Goal: Transaction & Acquisition: Purchase product/service

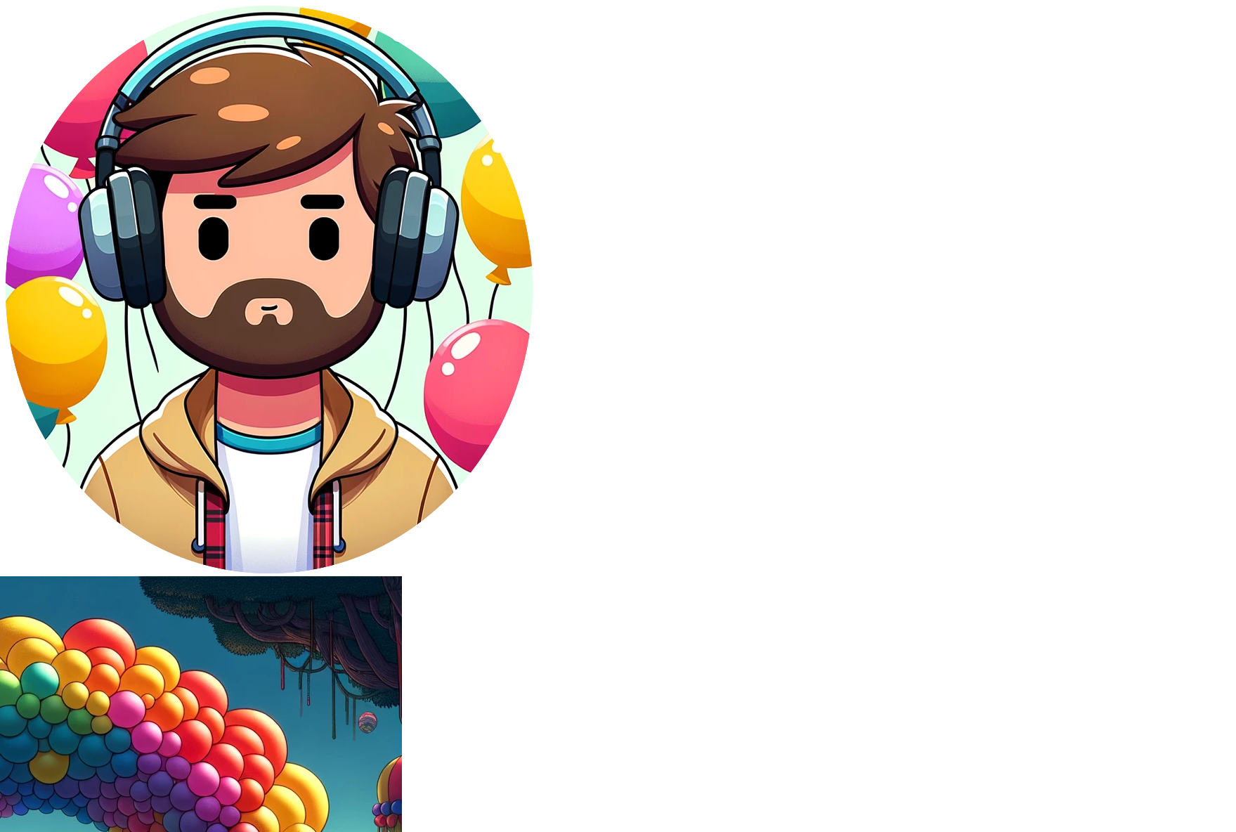
drag, startPoint x: 325, startPoint y: 279, endPoint x: 398, endPoint y: 297, distance: 75.2
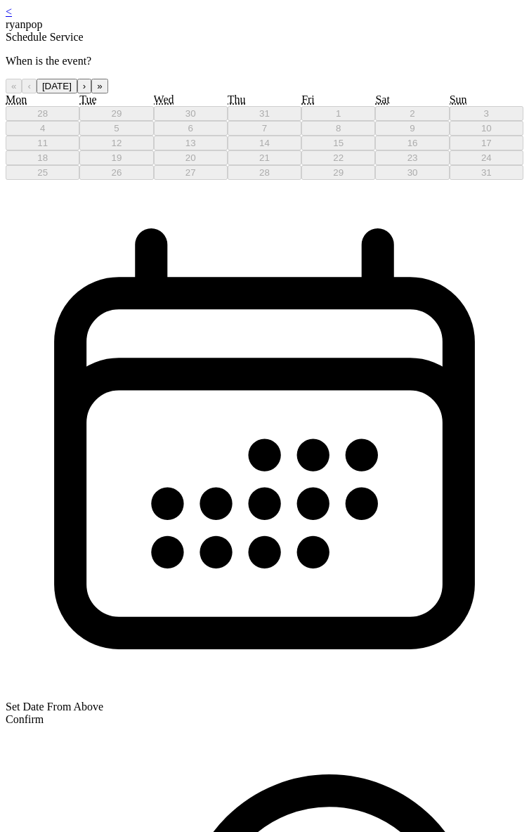
click at [91, 93] on button "›" at bounding box center [84, 86] width 14 height 15
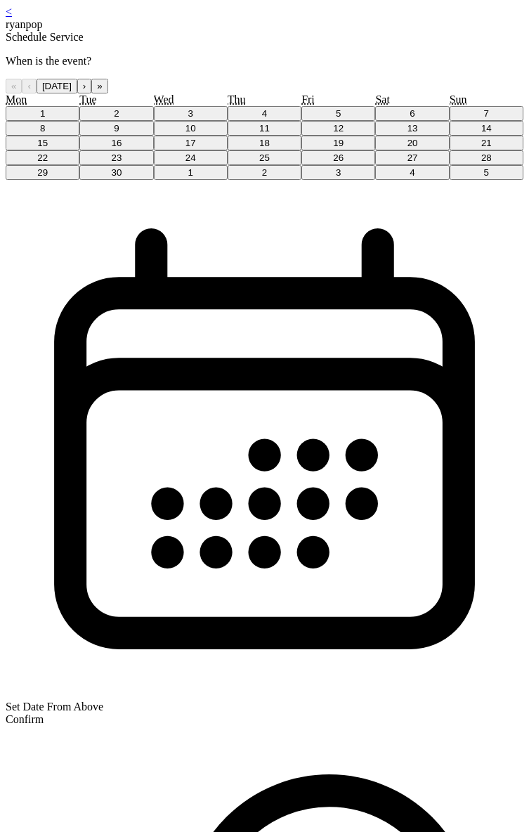
click at [275, 180] on div "1 2 3 4 5 6 7 8 9 10 11 12 13 14 15 16 17 18 19 20 21 22 23 24 25 26 27 28 29 3…" at bounding box center [265, 143] width 518 height 74
click at [278, 121] on button "4" at bounding box center [265, 113] width 74 height 15
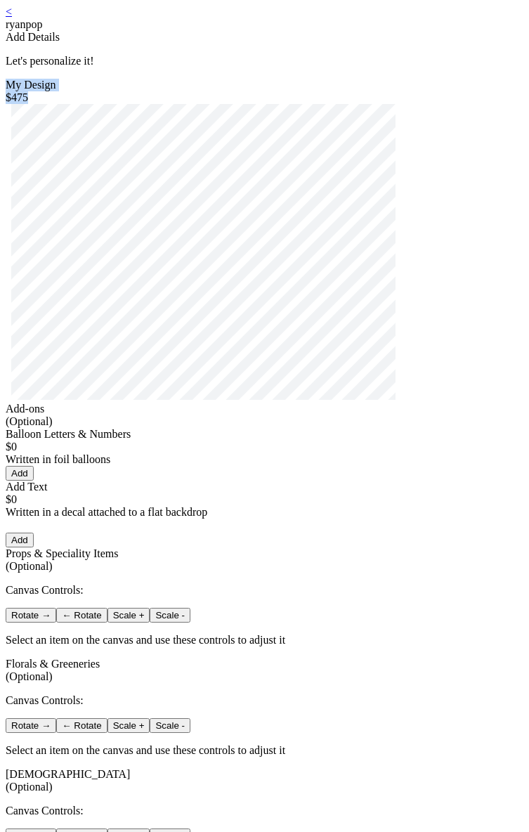
drag, startPoint x: 464, startPoint y: 122, endPoint x: 60, endPoint y: 119, distance: 403.4
click at [60, 119] on div "My Design $475" at bounding box center [265, 241] width 518 height 324
copy div "My Design $475"
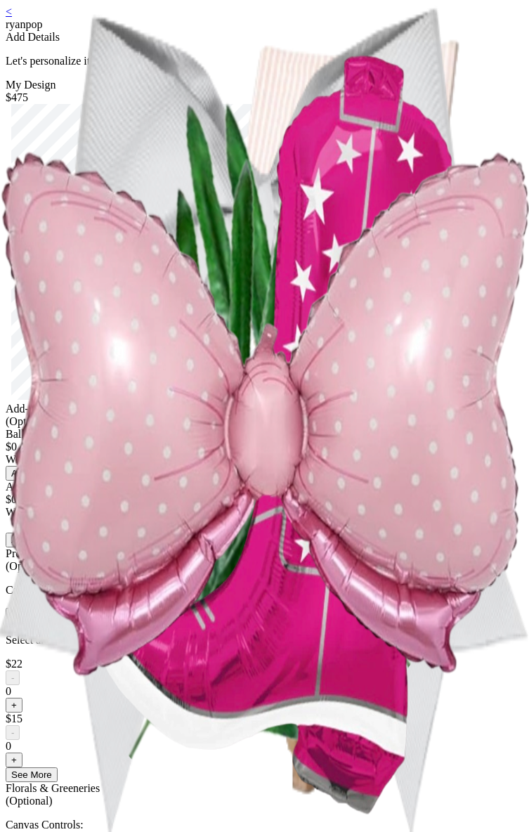
click at [153, 38] on div "< ryanpop Add Details Let's personalize it! My Design $475 Add-ons (Optional) B…" at bounding box center [265, 656] width 518 height 1300
click at [12, 18] on link "<" at bounding box center [9, 12] width 6 height 12
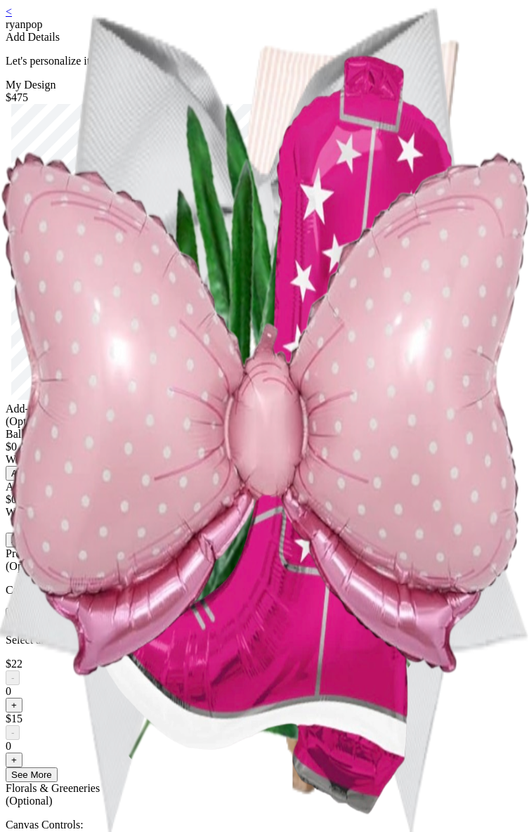
click at [55, 19] on div "< ryanpop" at bounding box center [265, 18] width 518 height 25
click at [12, 18] on link "<" at bounding box center [9, 12] width 6 height 12
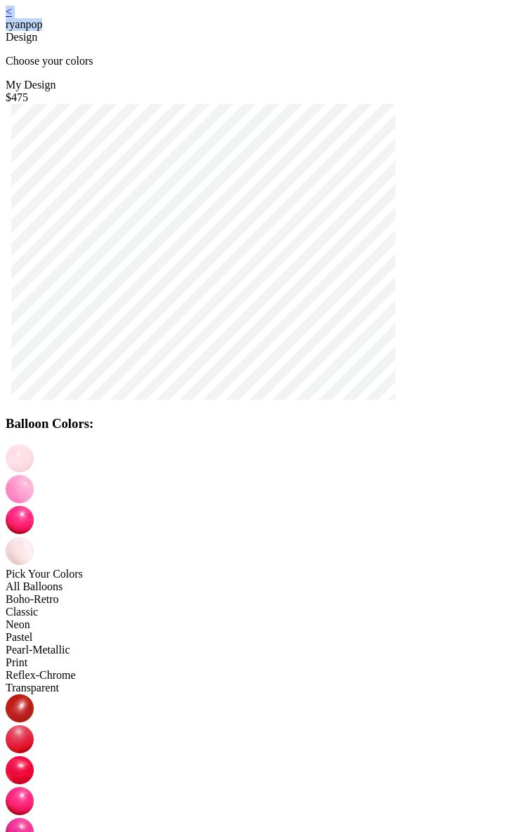
drag, startPoint x: 50, startPoint y: 30, endPoint x: 47, endPoint y: 21, distance: 9.6
click at [48, 27] on div "< ryanpop Design Choose your colors" at bounding box center [265, 37] width 518 height 62
click at [12, 18] on link "<" at bounding box center [9, 12] width 6 height 12
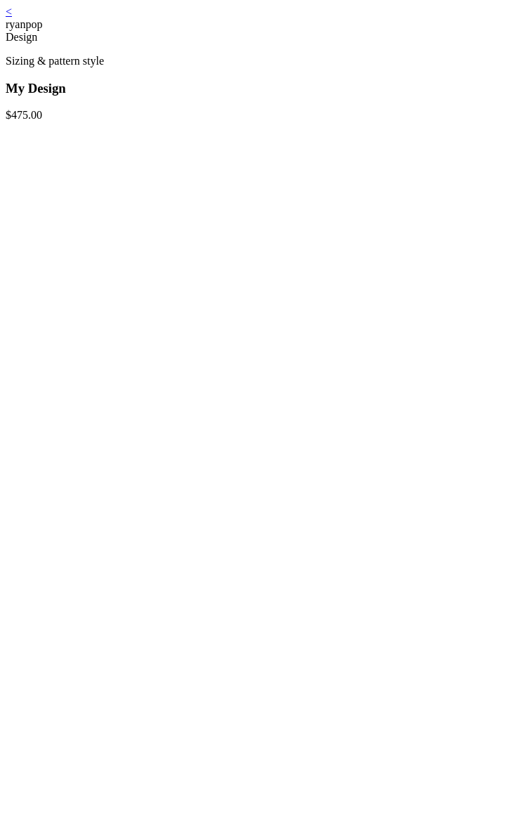
click at [12, 18] on link "<" at bounding box center [9, 12] width 6 height 12
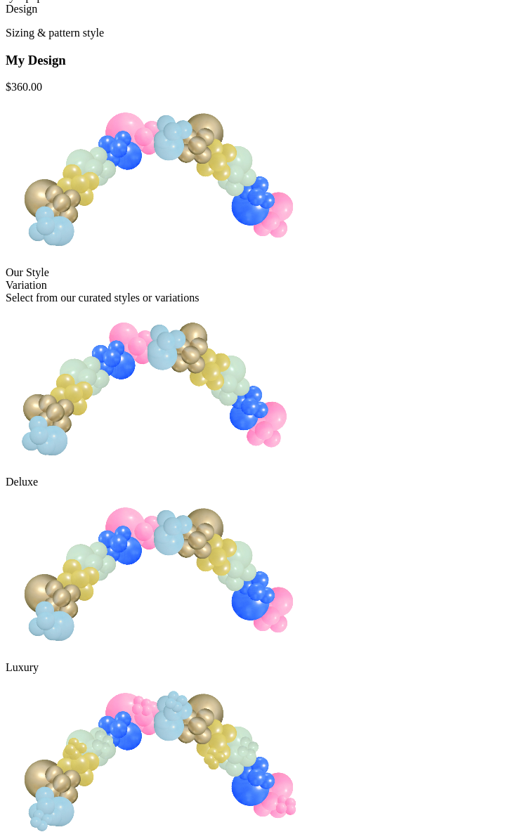
click at [311, 488] on img at bounding box center [159, 573] width 306 height 170
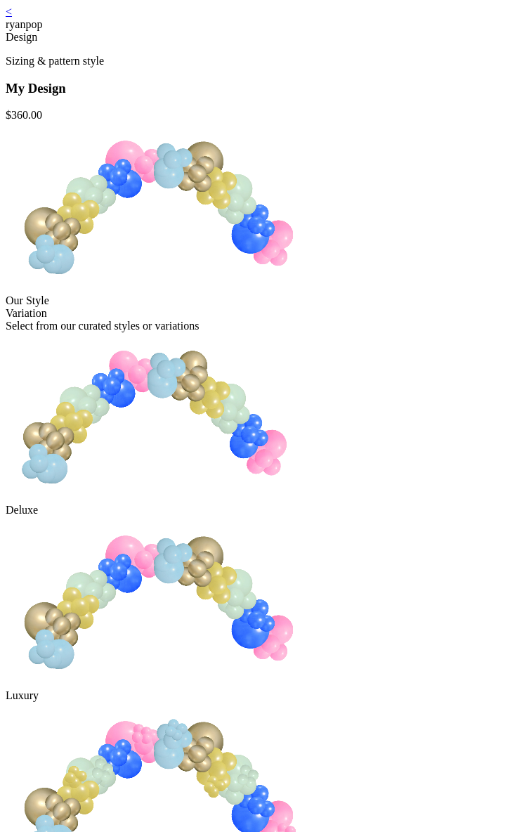
click at [352, 689] on div "Luxury" at bounding box center [265, 695] width 518 height 13
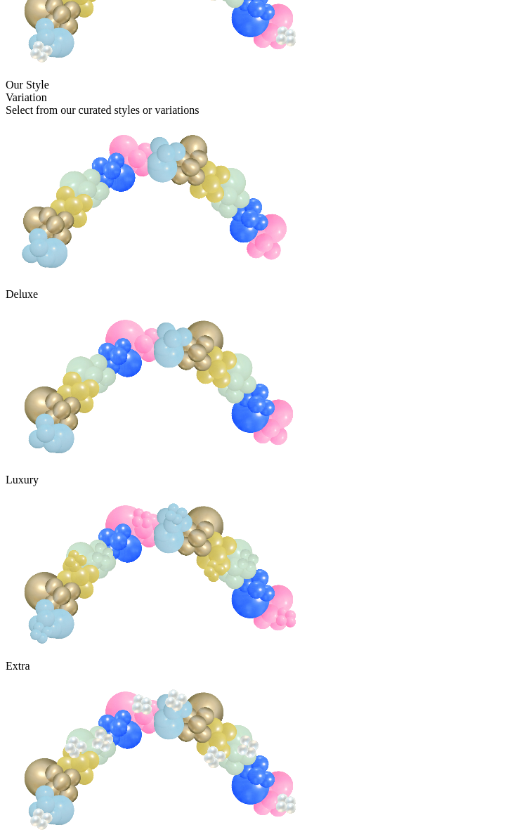
scroll to position [227, 0]
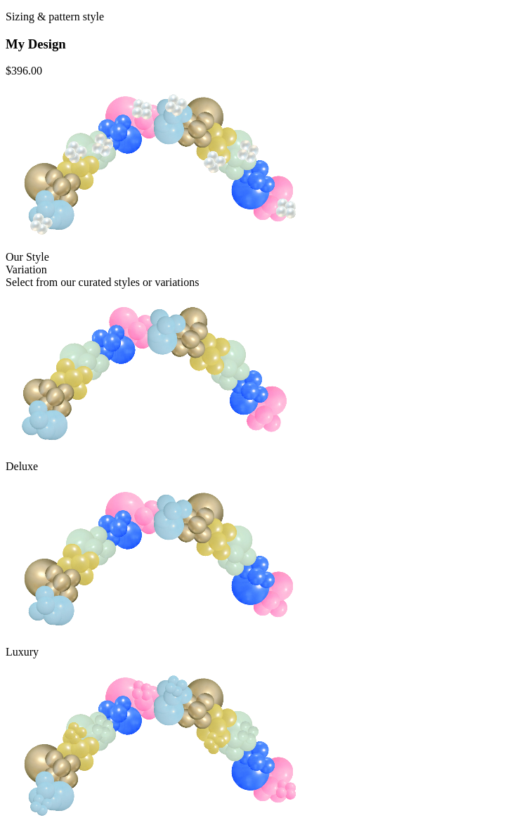
scroll to position [0, 0]
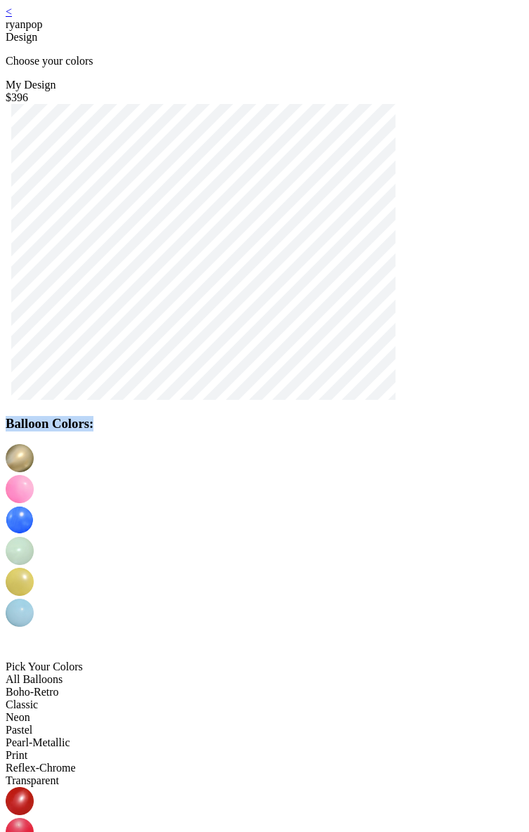
drag, startPoint x: 310, startPoint y: 454, endPoint x: 219, endPoint y: 455, distance: 91.4
click at [219, 431] on h3 "Balloon Colors:" at bounding box center [265, 423] width 518 height 15
copy h3 "Balloon Colors:"
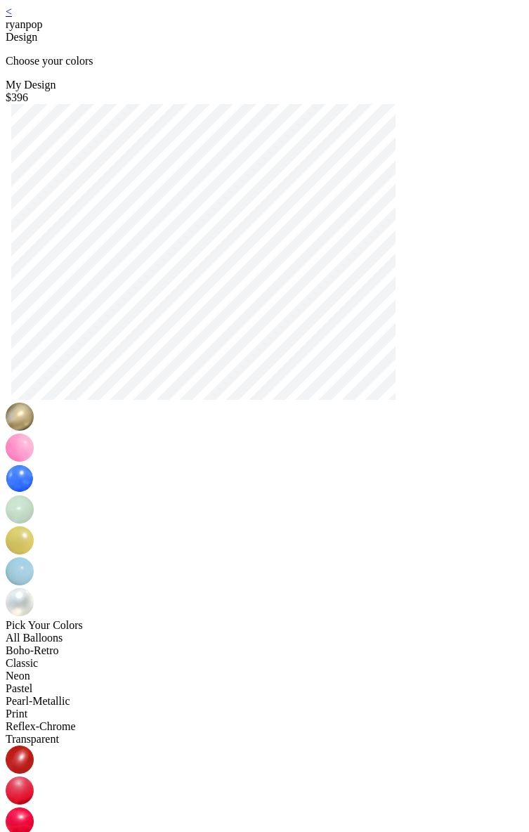
click at [12, 17] on link "<" at bounding box center [9, 12] width 6 height 12
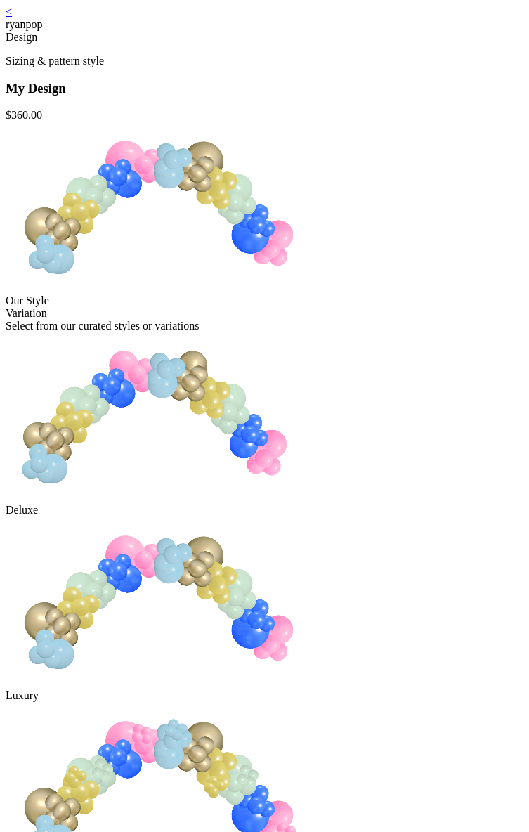
click at [254, 122] on div "My Design $ 360.00" at bounding box center [265, 101] width 518 height 41
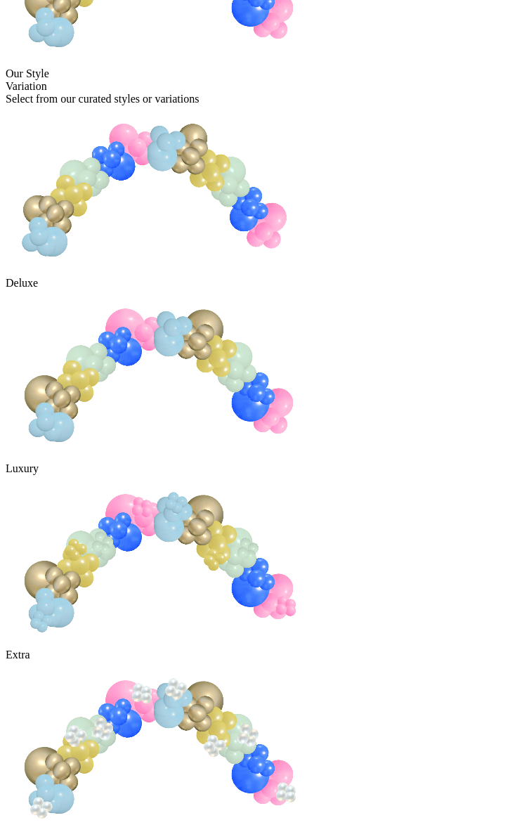
click at [305, 661] on img at bounding box center [159, 746] width 306 height 171
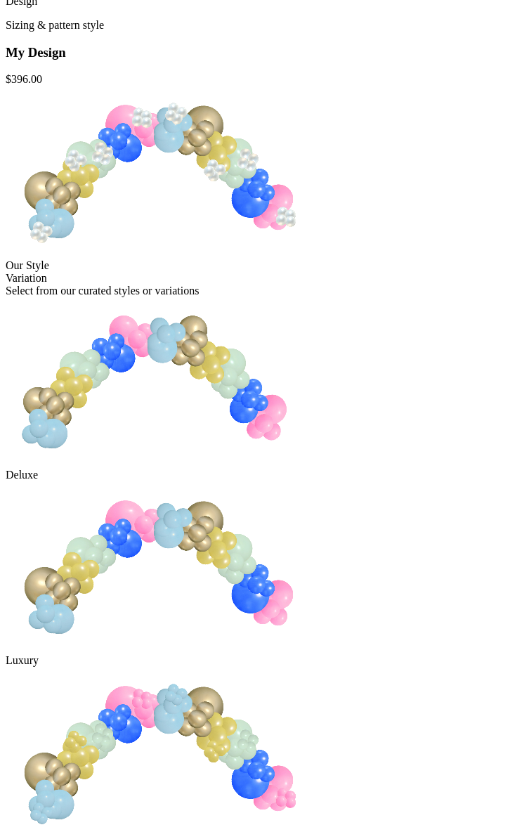
scroll to position [227, 0]
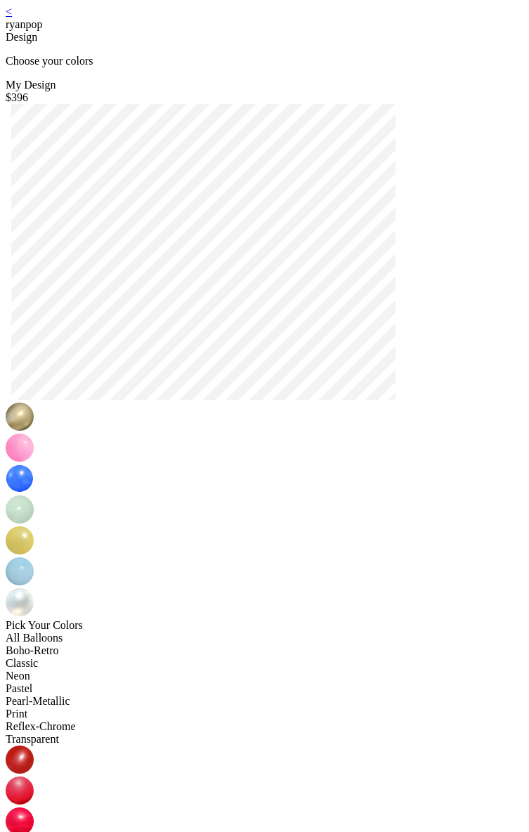
click at [56, 16] on div "< ryanpop" at bounding box center [265, 18] width 518 height 25
click at [12, 15] on link "<" at bounding box center [9, 12] width 6 height 12
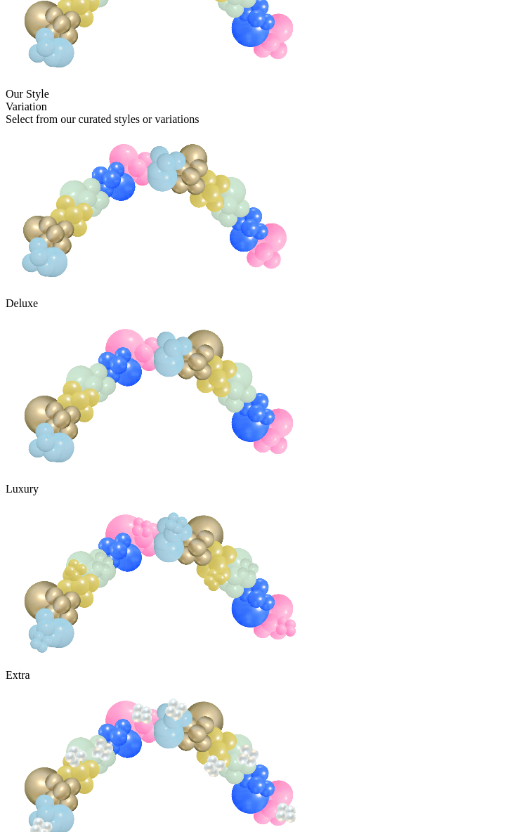
scroll to position [227, 0]
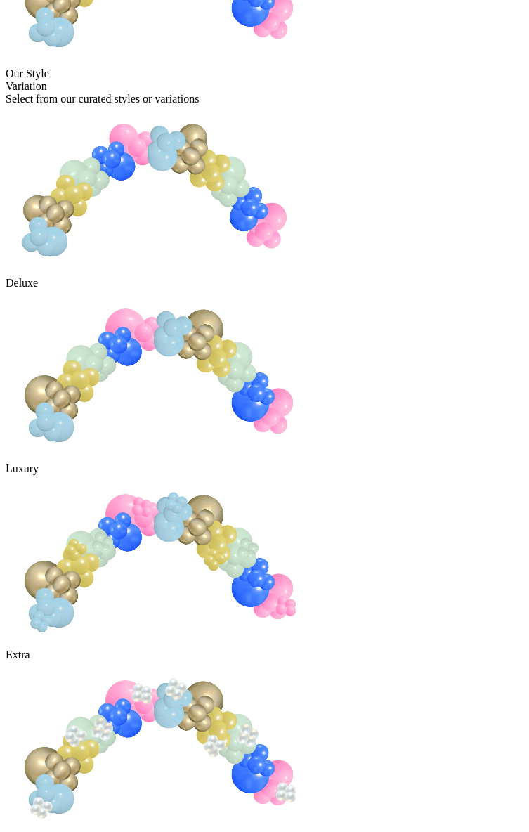
click at [311, 661] on img at bounding box center [159, 746] width 306 height 171
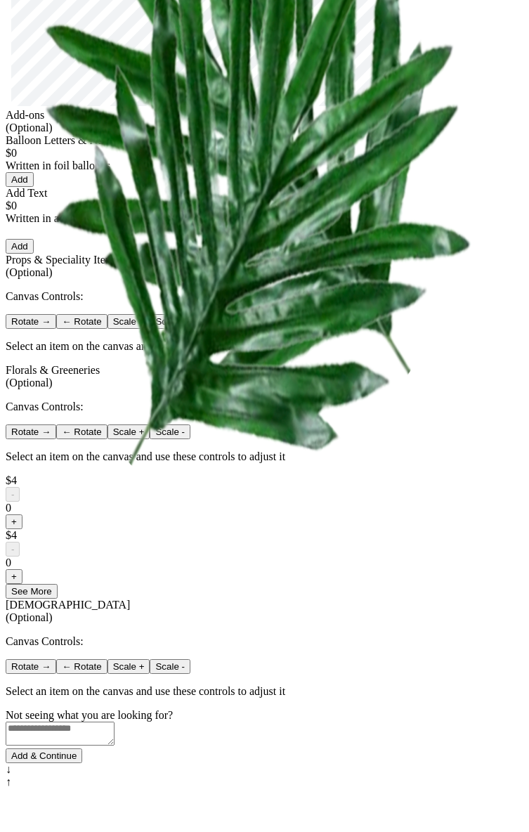
scroll to position [833, 0]
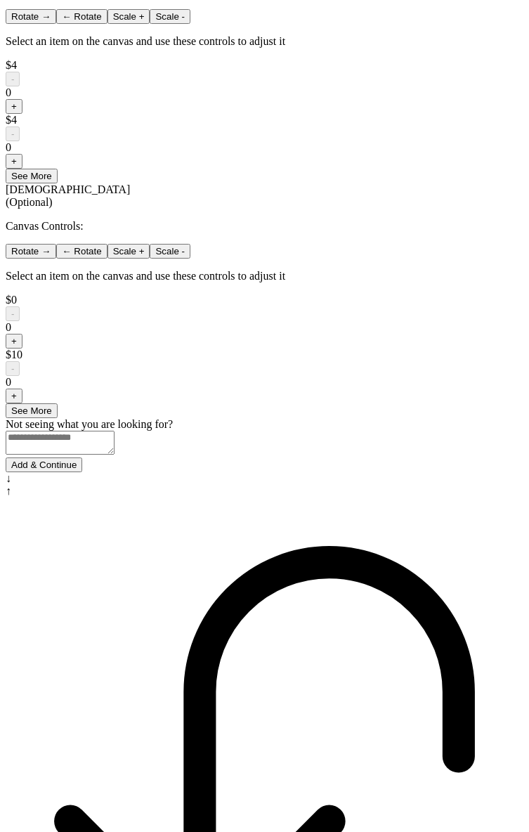
click at [82, 472] on button "Add & Continue" at bounding box center [44, 464] width 77 height 15
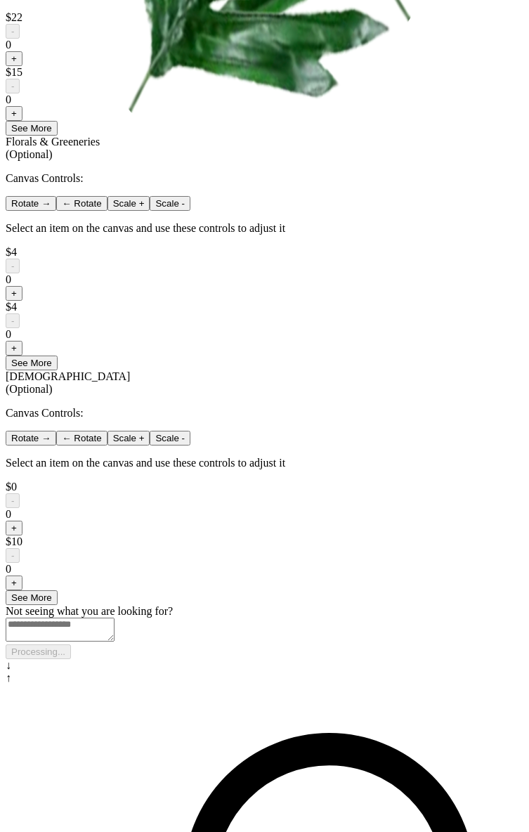
scroll to position [0, 0]
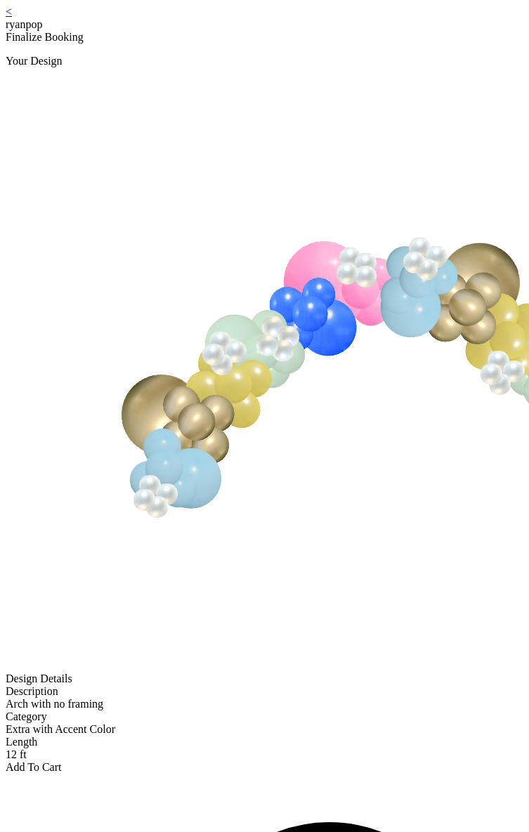
click at [142, 264] on img at bounding box center [390, 374] width 769 height 591
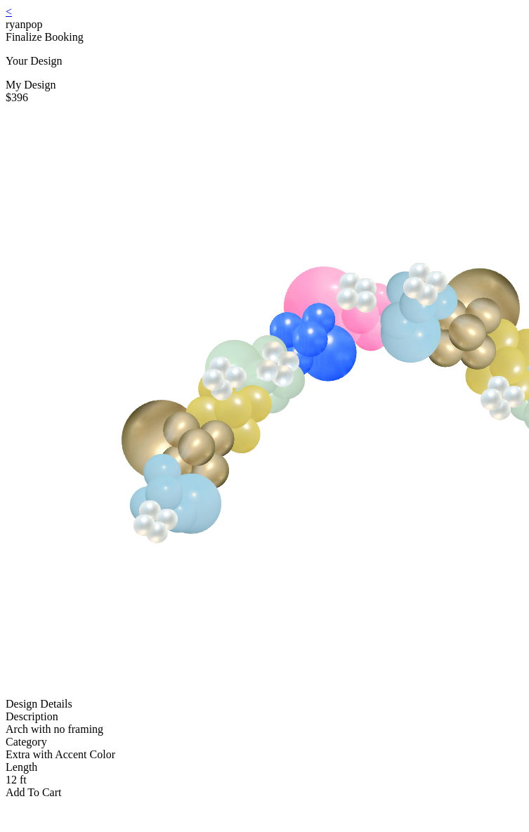
click at [251, 134] on img at bounding box center [390, 399] width 769 height 591
click at [12, 18] on link "<" at bounding box center [9, 12] width 6 height 12
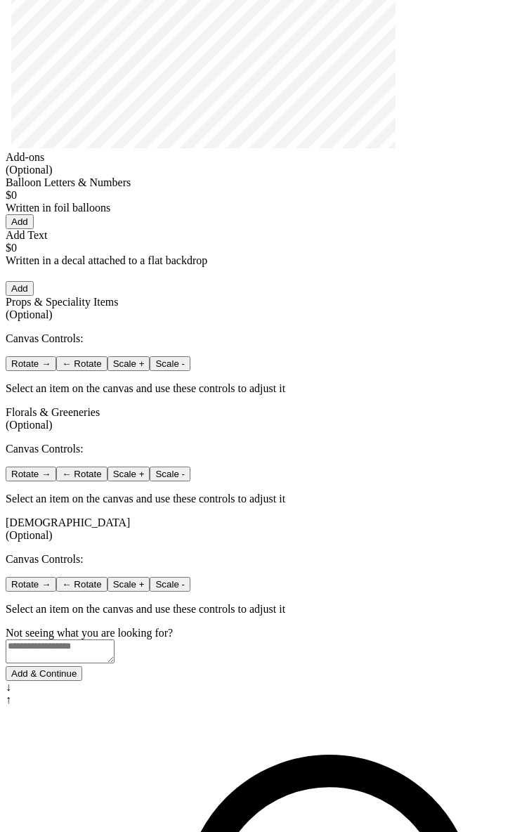
scroll to position [294, 0]
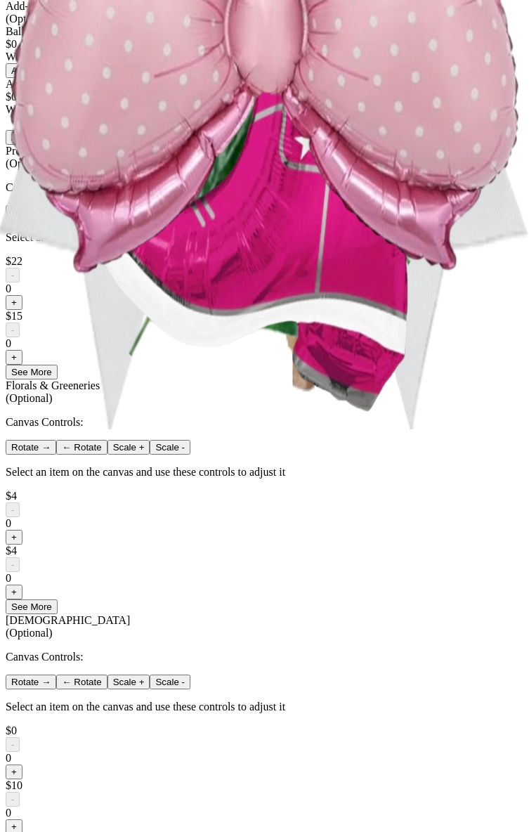
click at [22, 310] on button "+" at bounding box center [14, 302] width 17 height 15
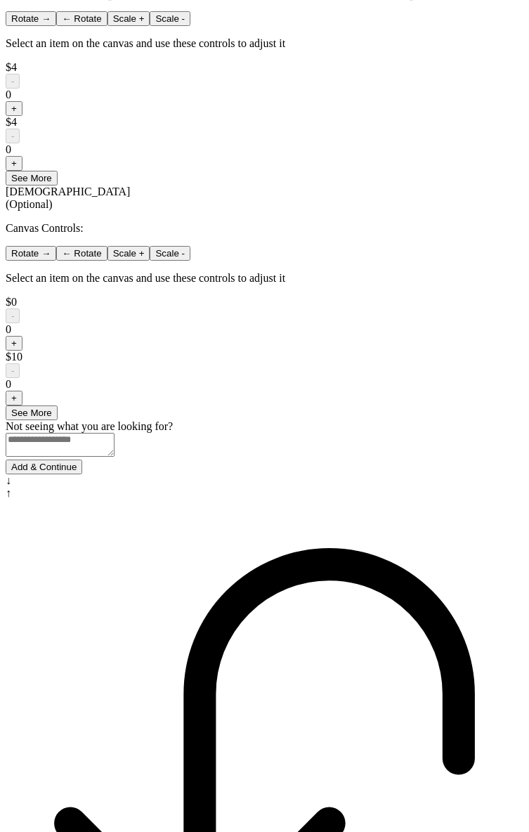
scroll to position [833, 0]
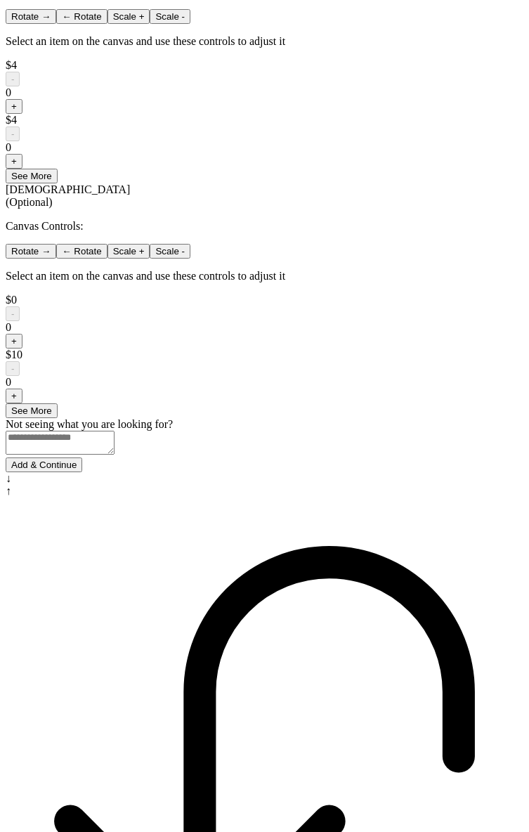
click at [58, 418] on button "See More" at bounding box center [32, 410] width 52 height 15
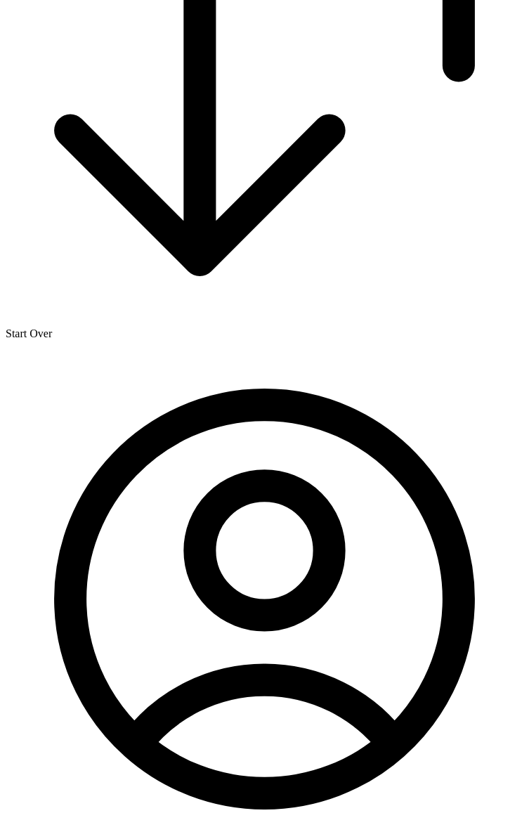
scroll to position [5376, 0]
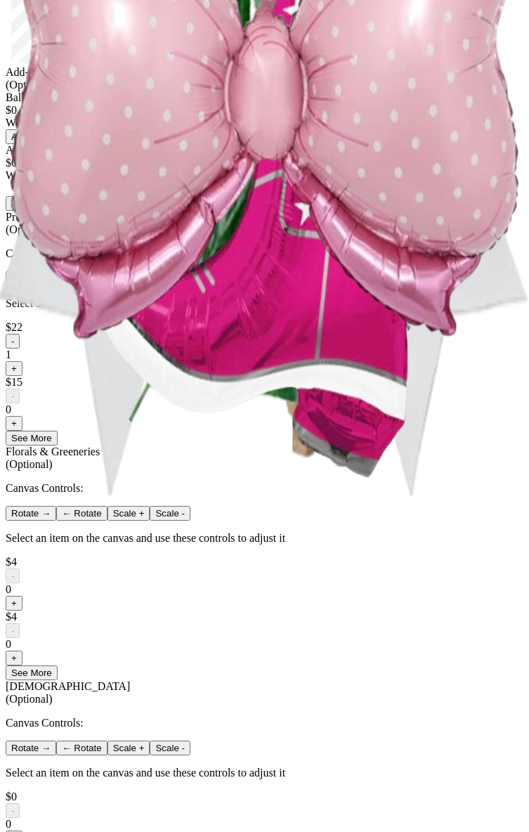
scroll to position [0, 0]
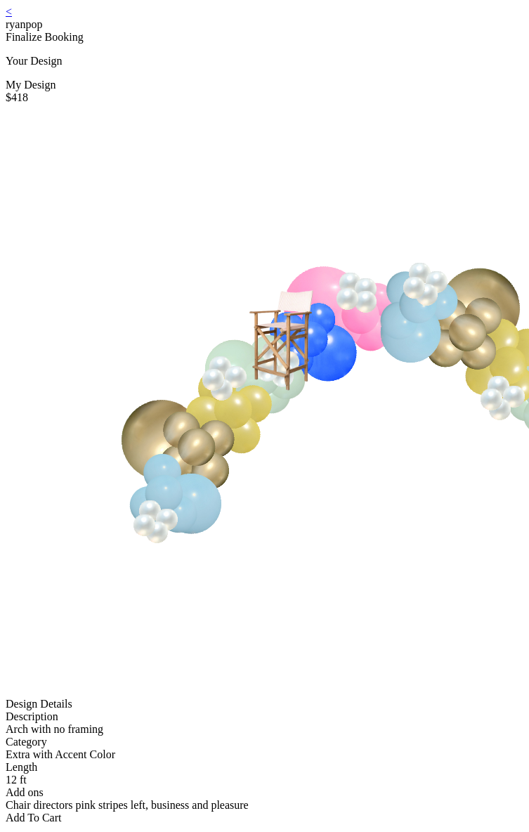
click at [12, 18] on link "<" at bounding box center [9, 12] width 6 height 12
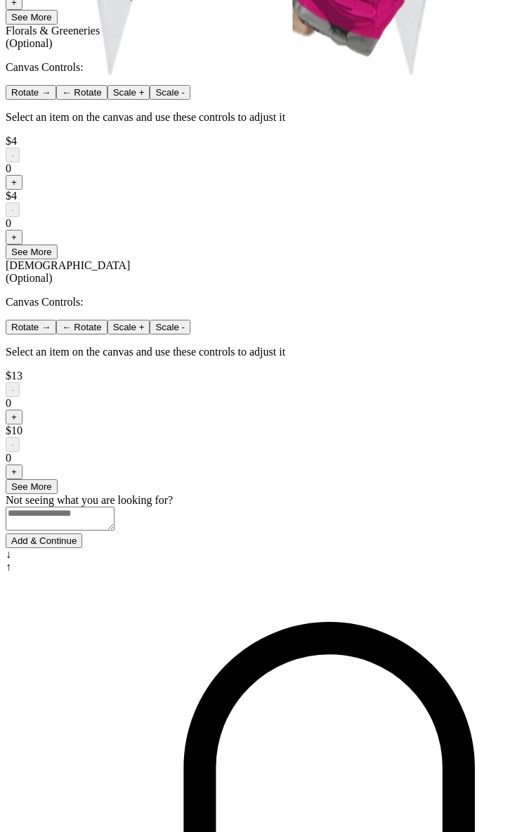
scroll to position [817, 0]
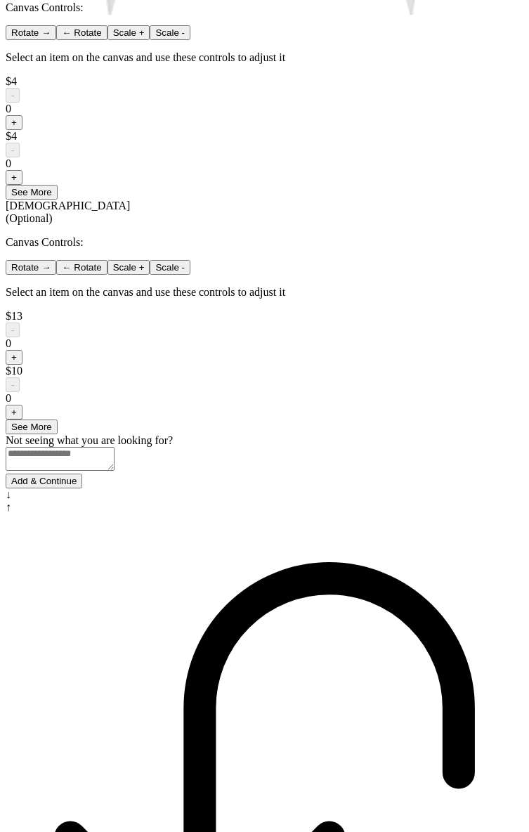
click at [58, 434] on button "See More" at bounding box center [32, 427] width 52 height 15
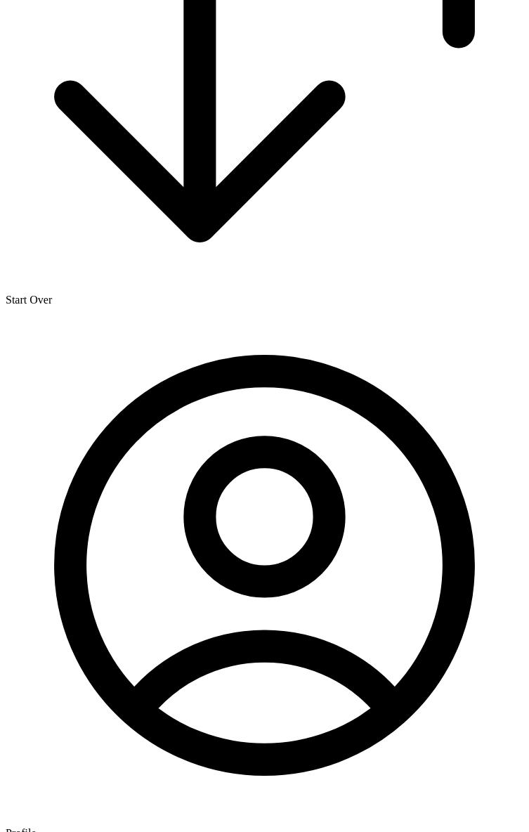
scroll to position [4754, 0]
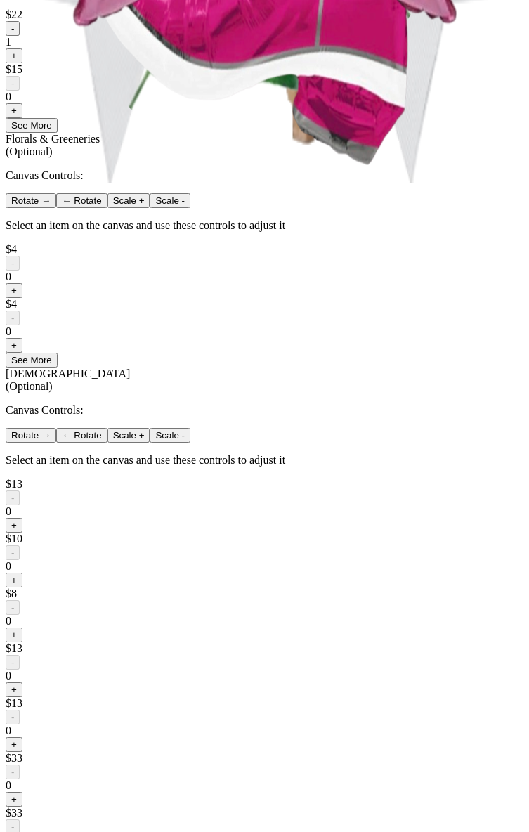
scroll to position [0, 0]
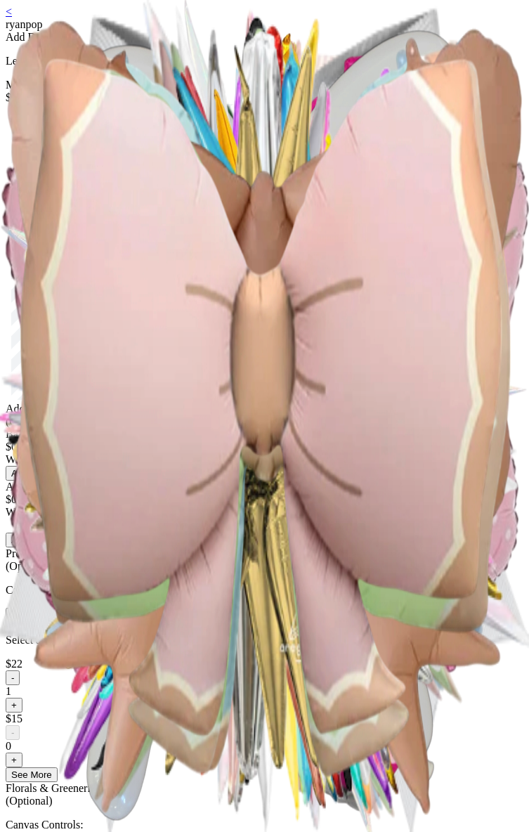
click at [204, 121] on div "My Design $451" at bounding box center [265, 241] width 518 height 324
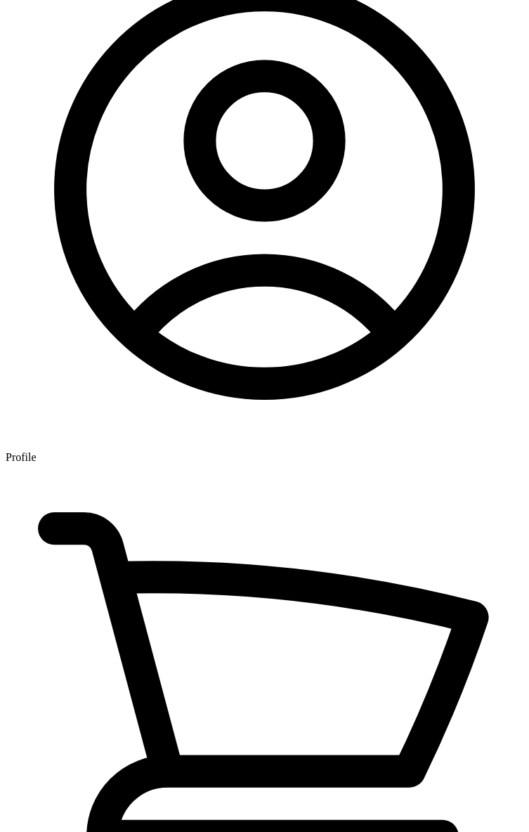
scroll to position [5376, 0]
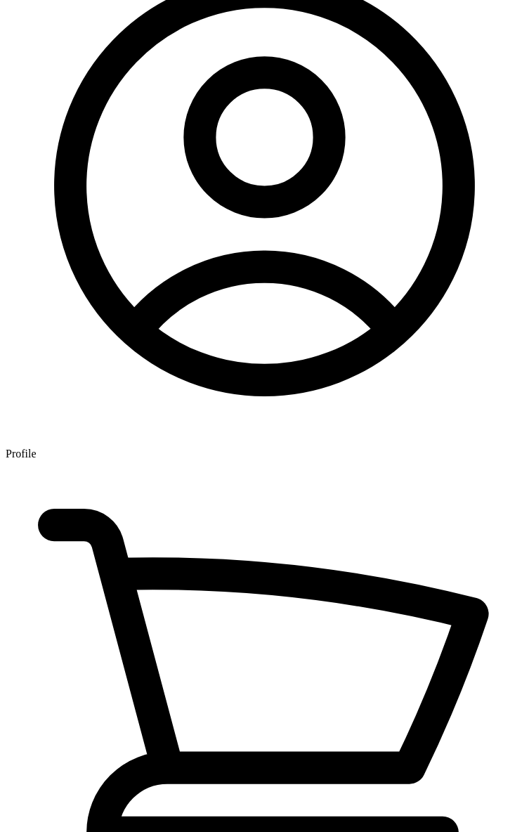
drag, startPoint x: 332, startPoint y: 725, endPoint x: 325, endPoint y: 717, distance: 11.0
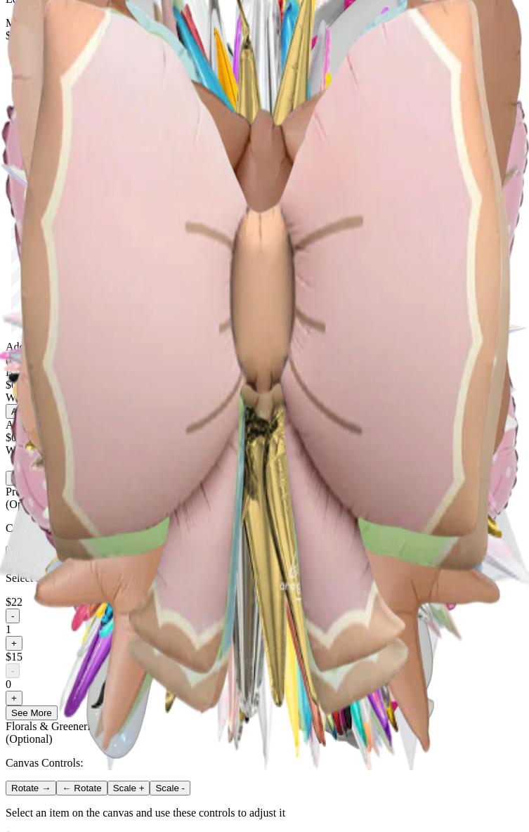
scroll to position [0, 0]
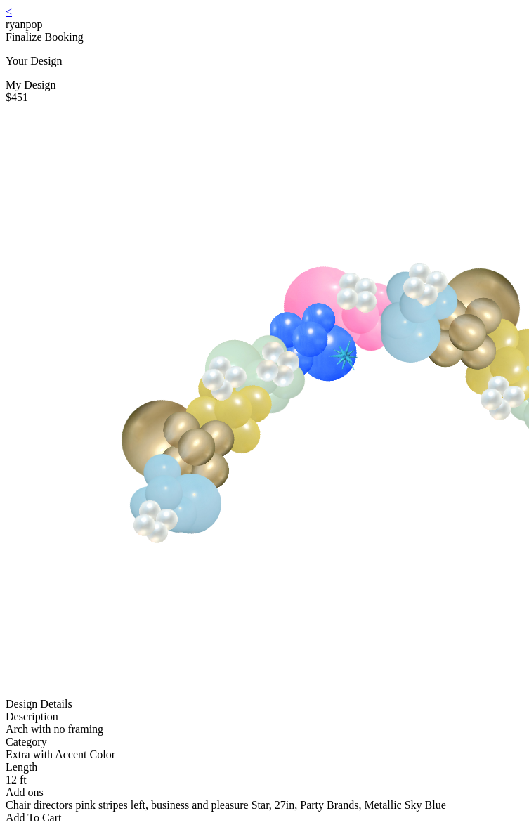
click at [12, 18] on link "<" at bounding box center [9, 12] width 6 height 12
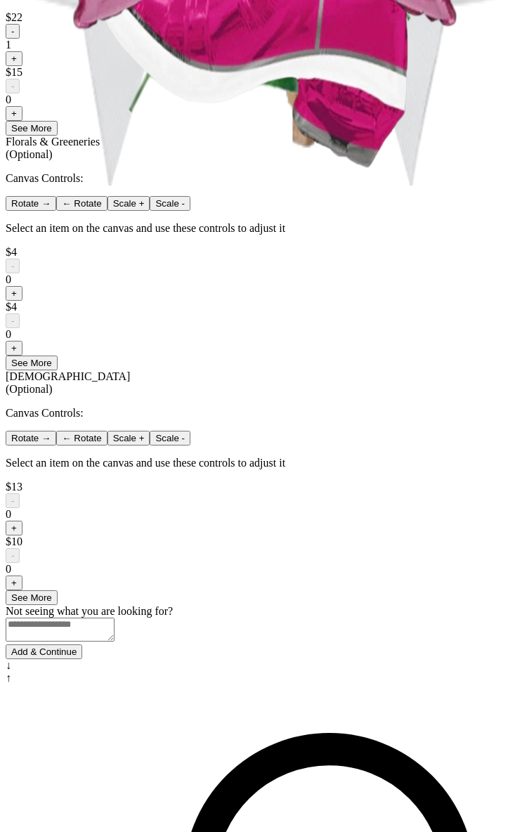
scroll to position [650, 0]
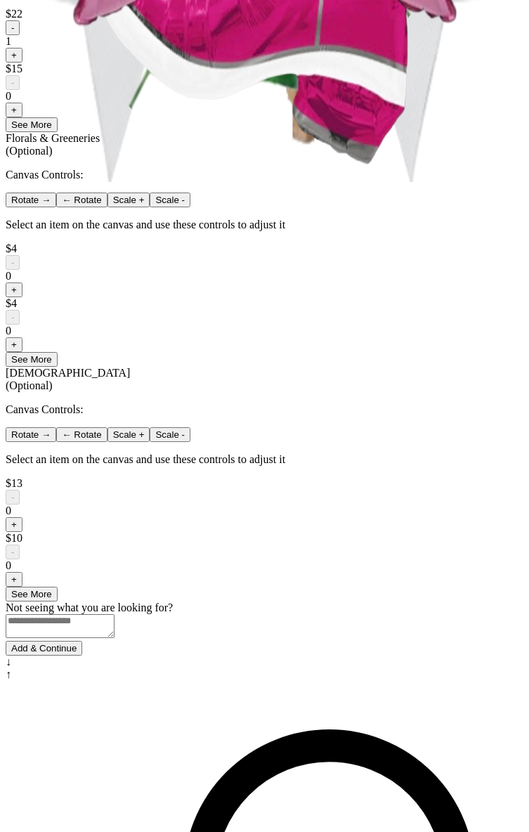
click at [20, 35] on button "-" at bounding box center [13, 27] width 14 height 15
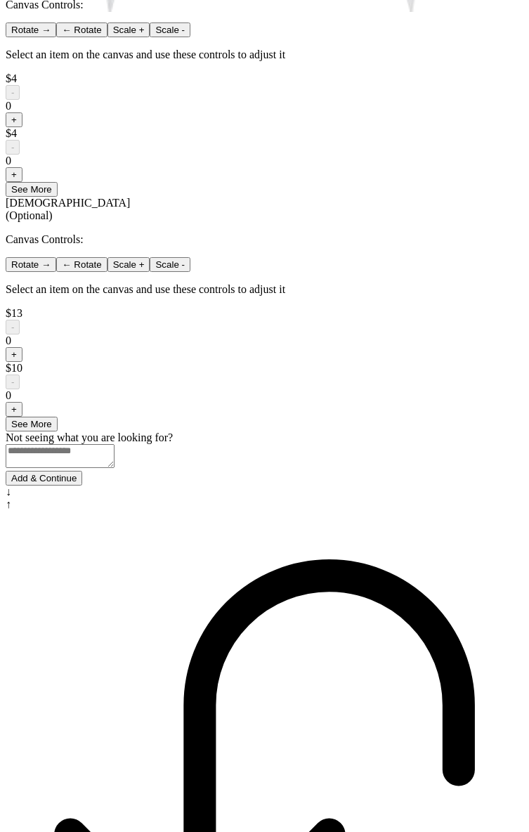
scroll to position [833, 0]
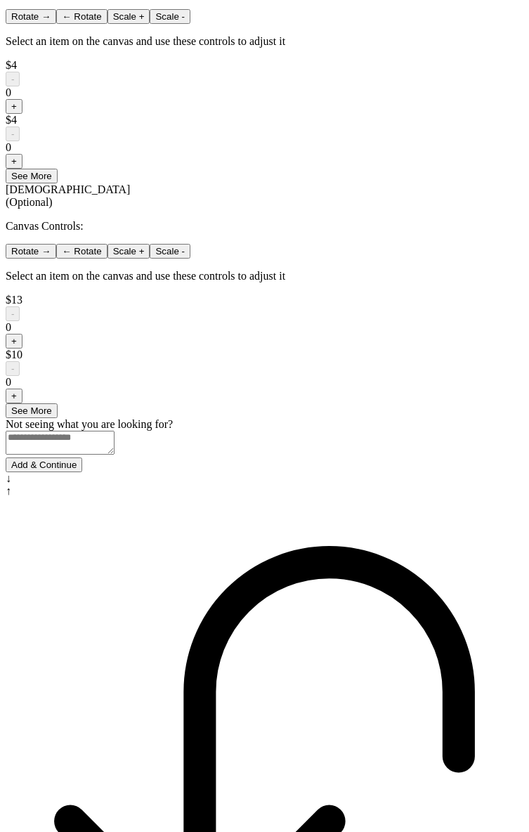
click at [58, 418] on button "See More" at bounding box center [32, 410] width 52 height 15
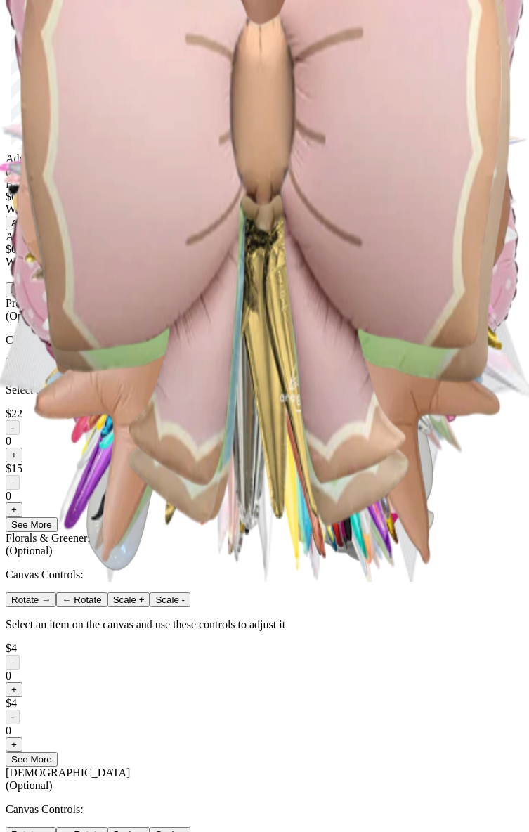
scroll to position [0, 0]
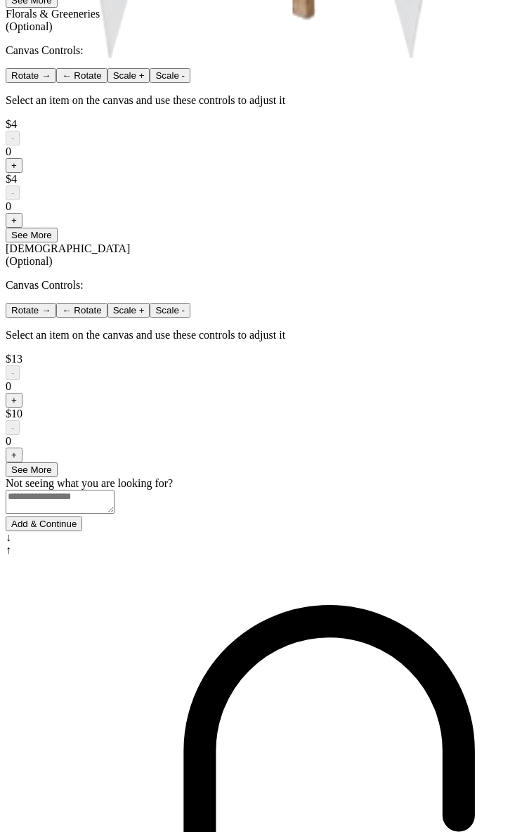
scroll to position [777, 0]
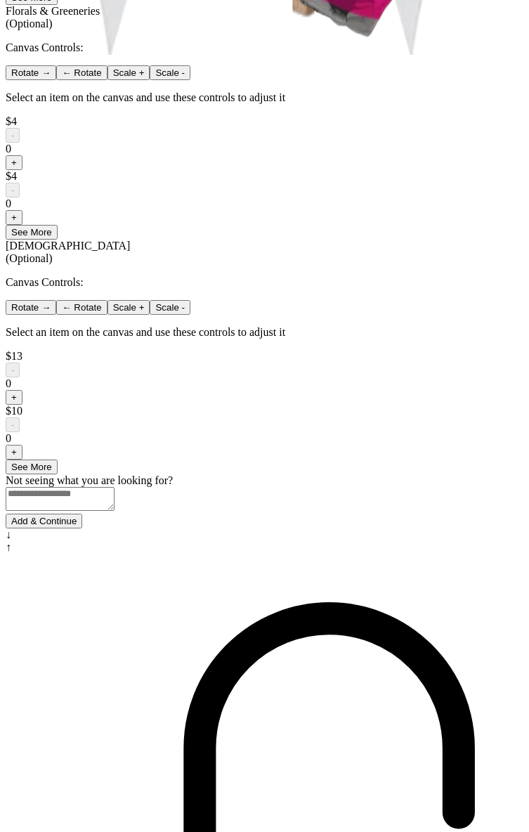
click at [58, 474] on button "See More" at bounding box center [32, 467] width 52 height 15
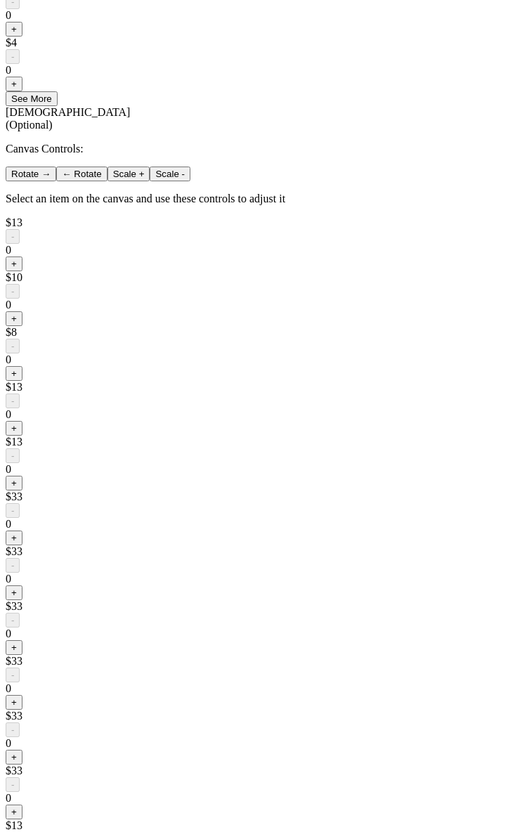
click at [58, 106] on button "See More" at bounding box center [32, 98] width 52 height 15
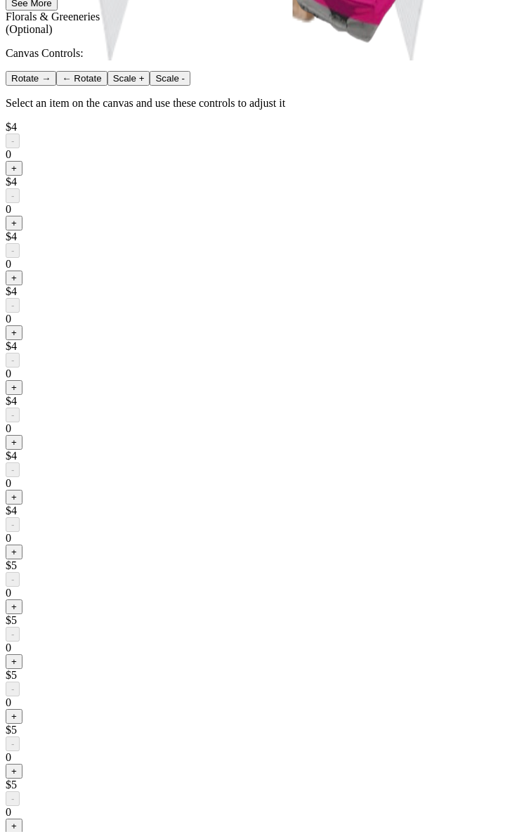
scroll to position [414, 0]
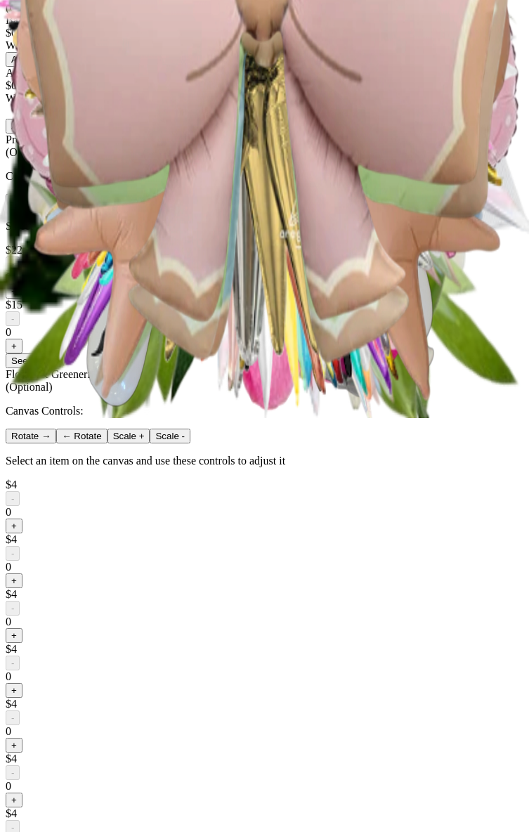
click at [58, 368] on button "See More" at bounding box center [32, 360] width 52 height 15
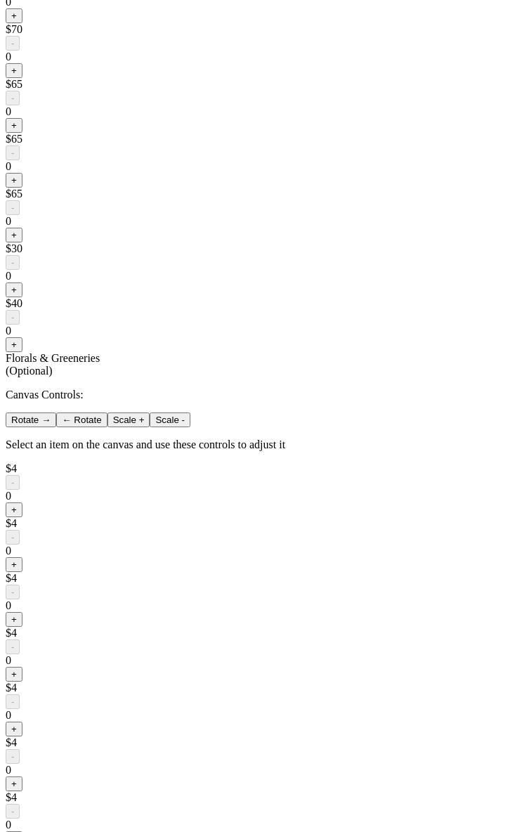
scroll to position [0, 0]
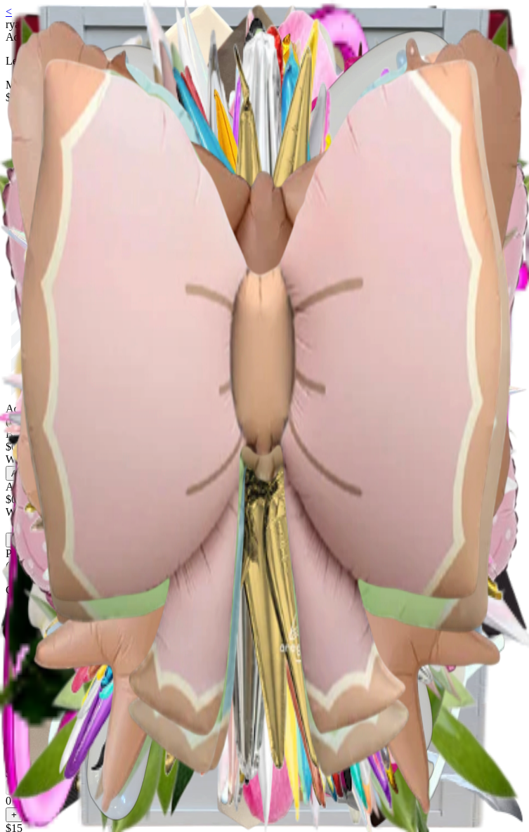
click at [12, 18] on link "<" at bounding box center [9, 12] width 6 height 12
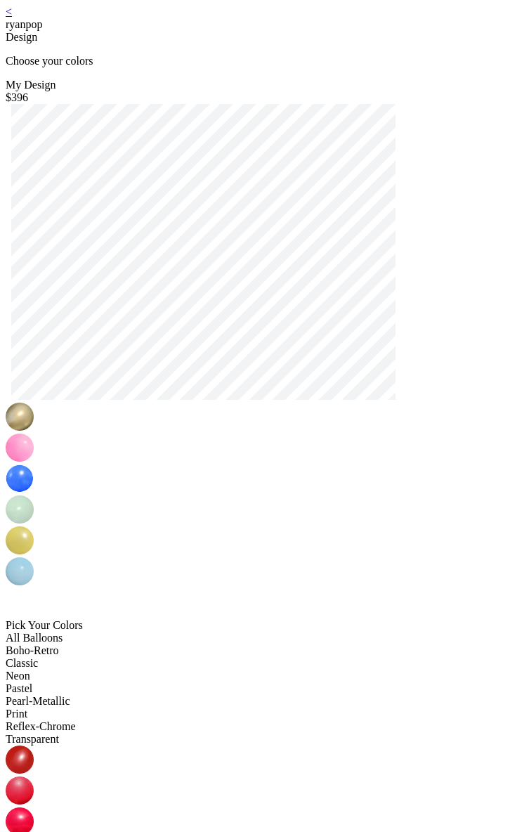
click at [12, 18] on link "<" at bounding box center [9, 12] width 6 height 12
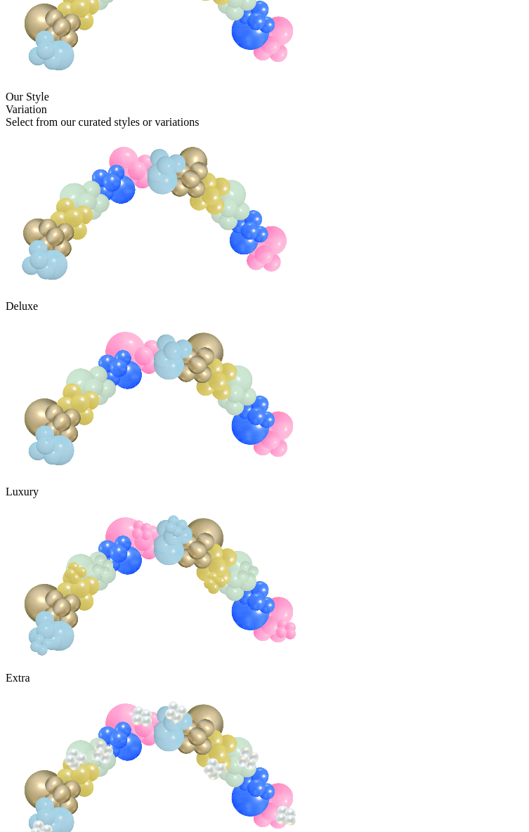
scroll to position [227, 0]
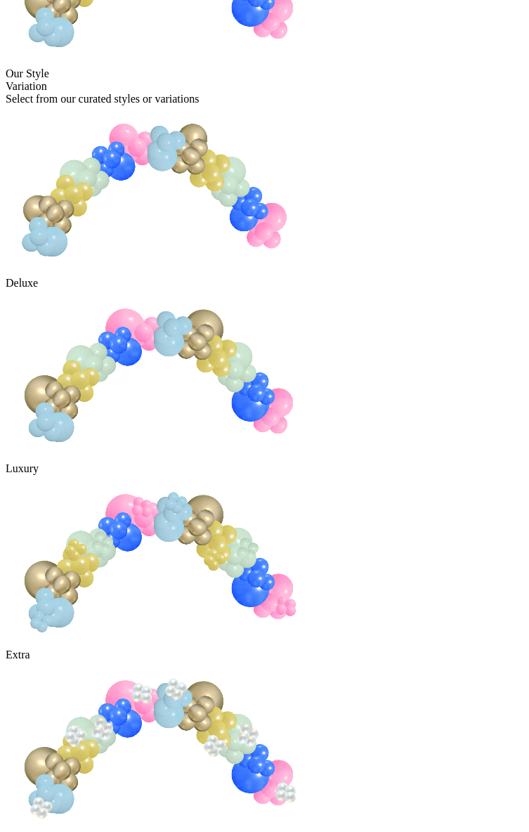
click at [311, 661] on img at bounding box center [159, 746] width 306 height 171
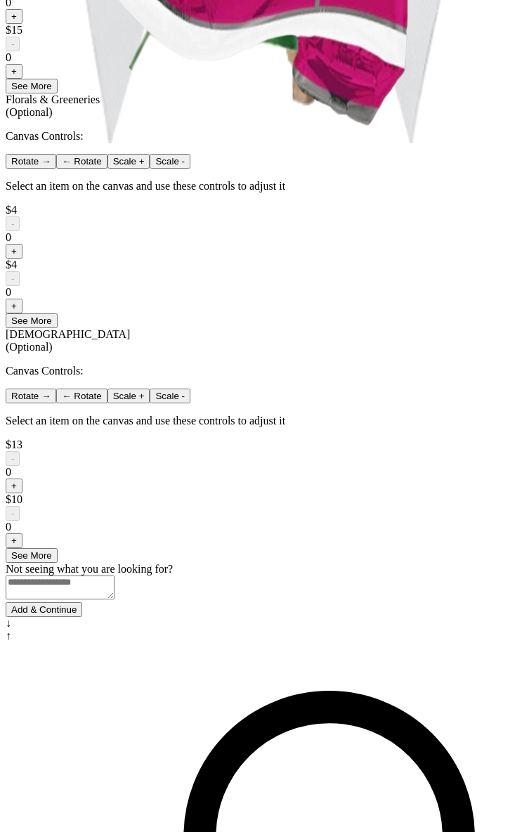
scroll to position [833, 0]
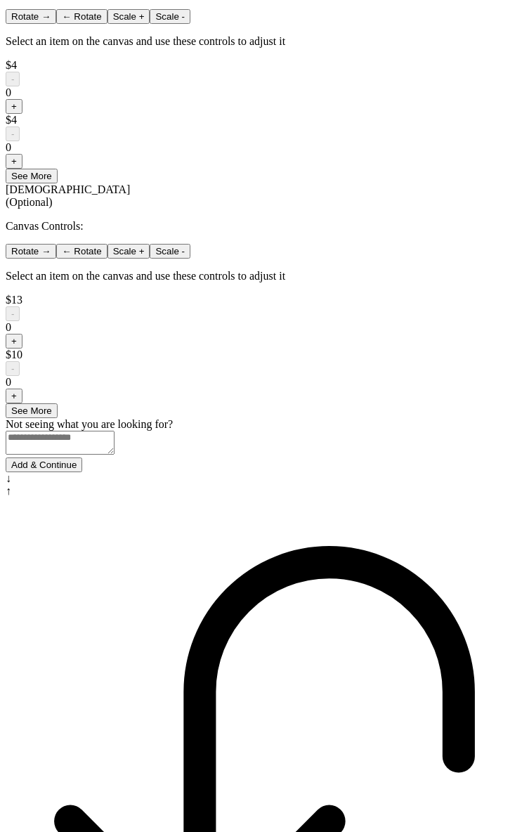
click at [58, 418] on button "See More" at bounding box center [32, 410] width 52 height 15
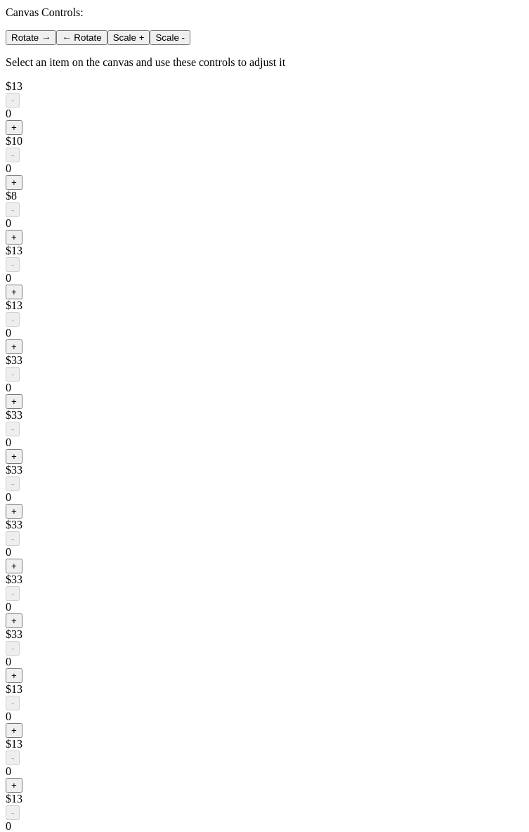
scroll to position [1541, 0]
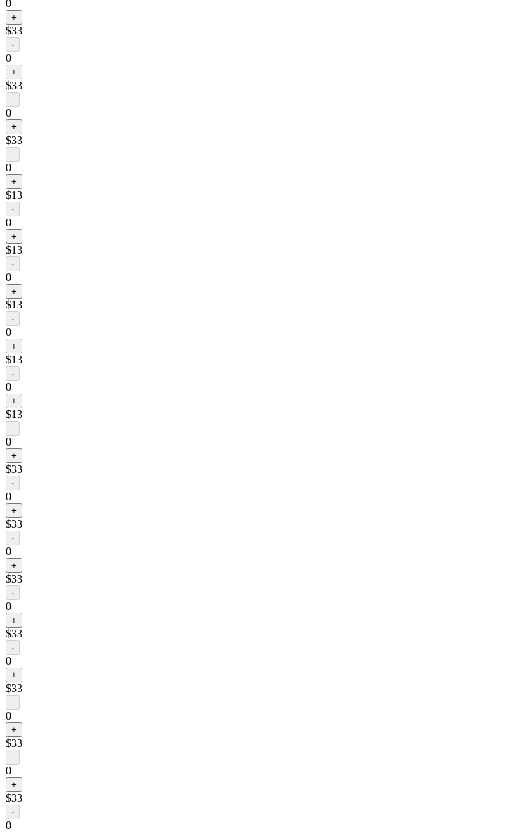
click at [22, 353] on button "+" at bounding box center [14, 346] width 17 height 15
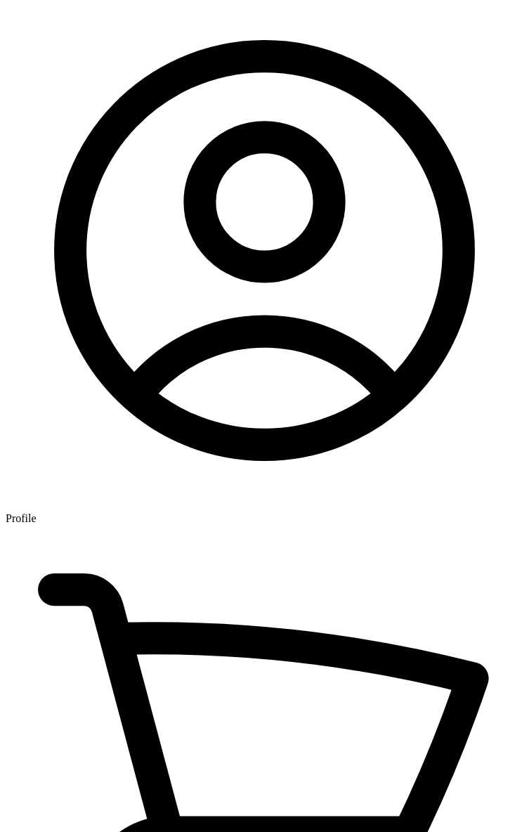
scroll to position [5376, 0]
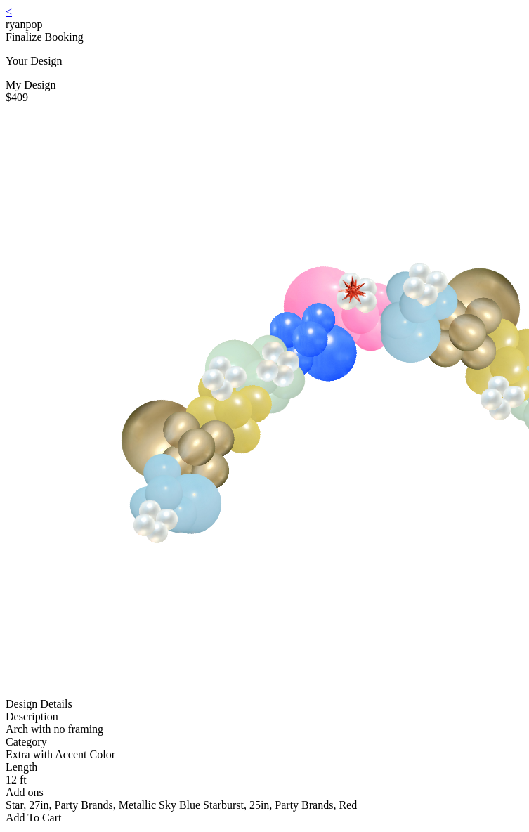
click at [12, 18] on link "<" at bounding box center [9, 12] width 6 height 12
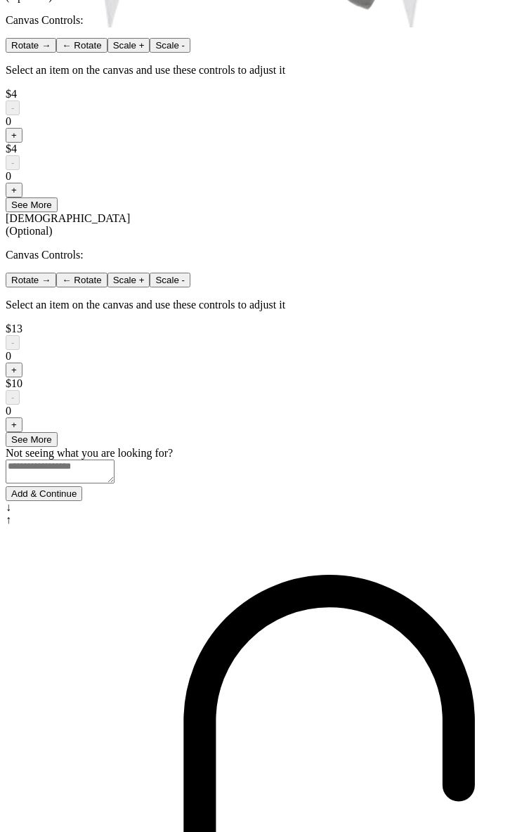
click at [58, 212] on button "See More" at bounding box center [32, 204] width 52 height 15
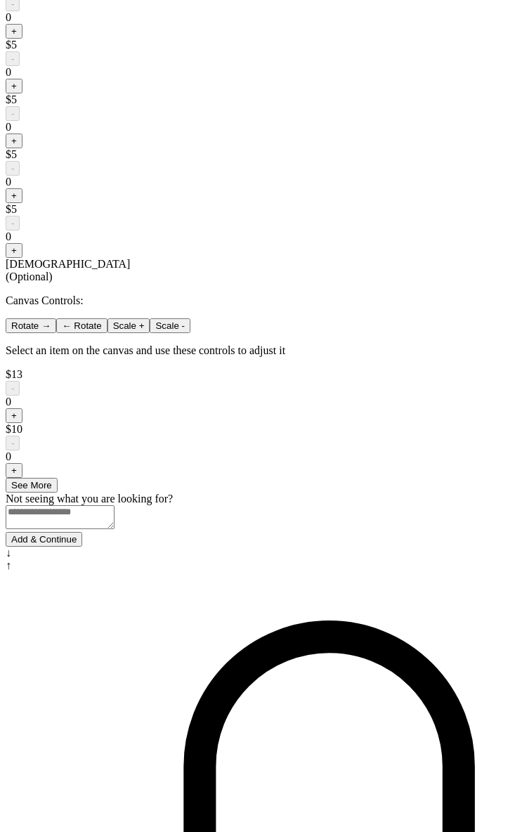
scroll to position [1792, 0]
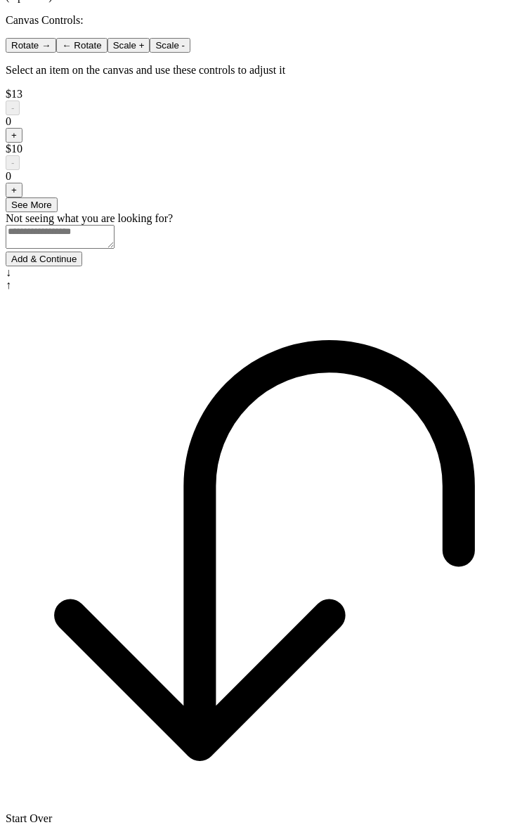
click at [58, 212] on button "See More" at bounding box center [32, 204] width 52 height 15
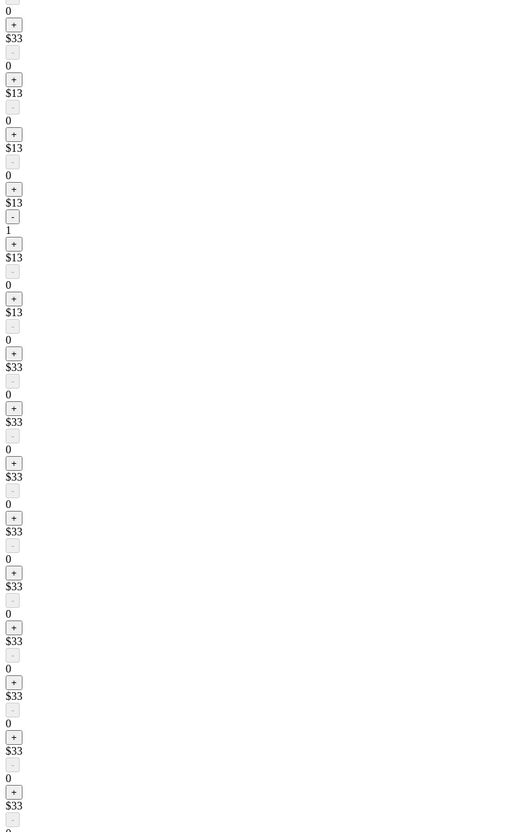
scroll to position [2639, 0]
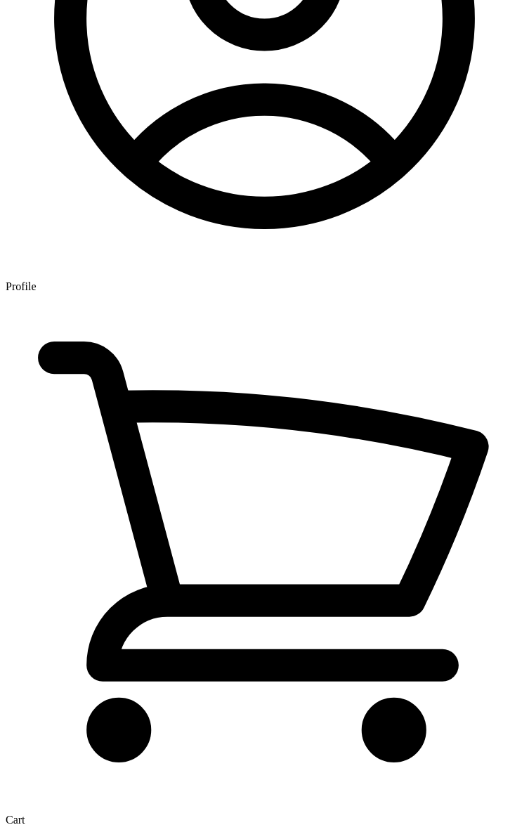
scroll to position [6334, 0]
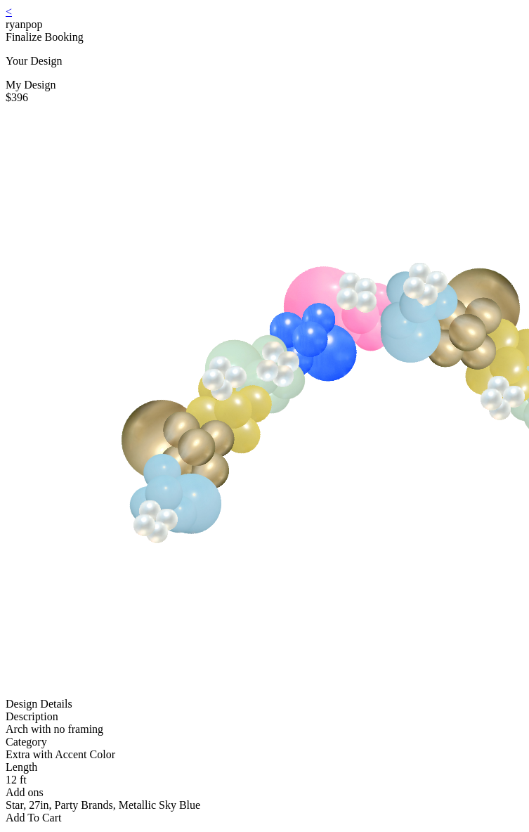
click at [207, 812] on div "Add To Cart" at bounding box center [265, 818] width 518 height 13
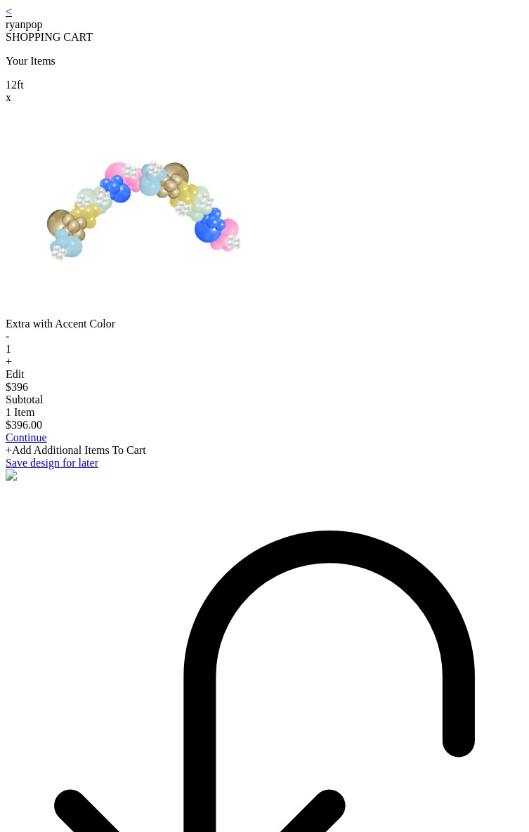
click at [12, 18] on link "<" at bounding box center [9, 12] width 6 height 12
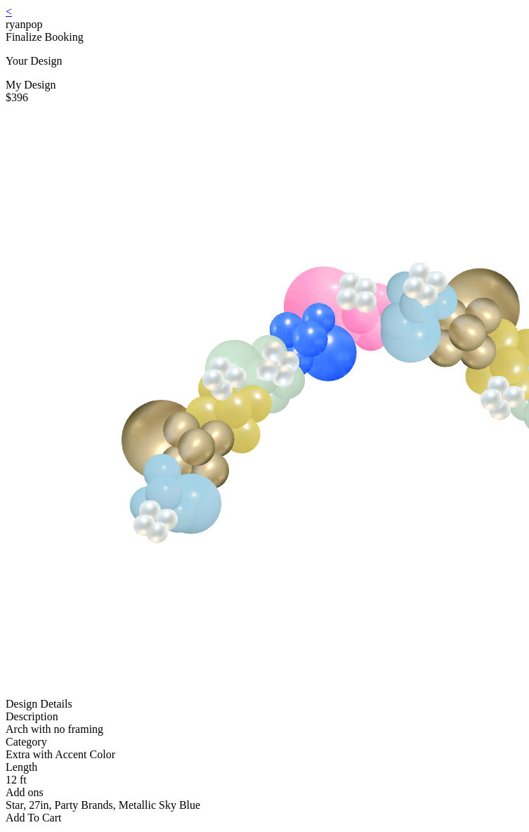
click at [46, 18] on div "< ryanpop Finalize Booking Your Design My Design $396 Design Details Descriptio…" at bounding box center [265, 415] width 518 height 819
click at [238, 812] on div "Add To Cart" at bounding box center [265, 818] width 518 height 13
click at [248, 812] on div "Add To Cart" at bounding box center [265, 818] width 518 height 13
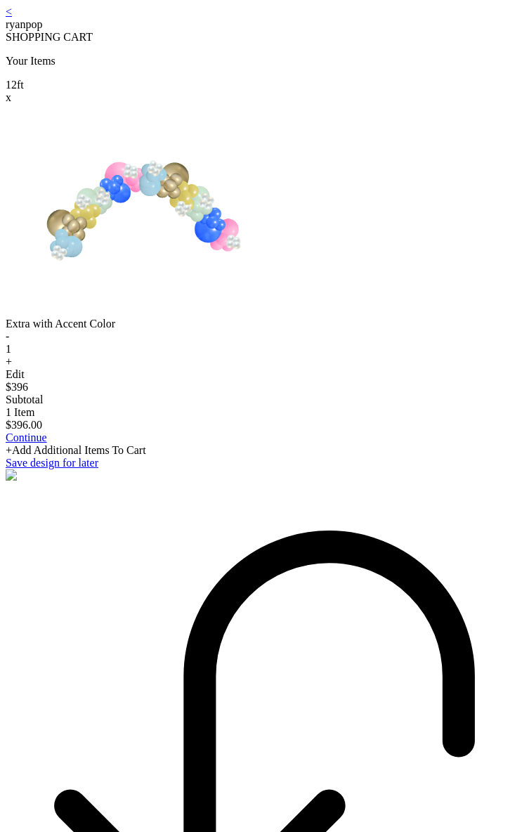
click at [264, 457] on div "+Add Additional Items To Cart" at bounding box center [265, 450] width 518 height 13
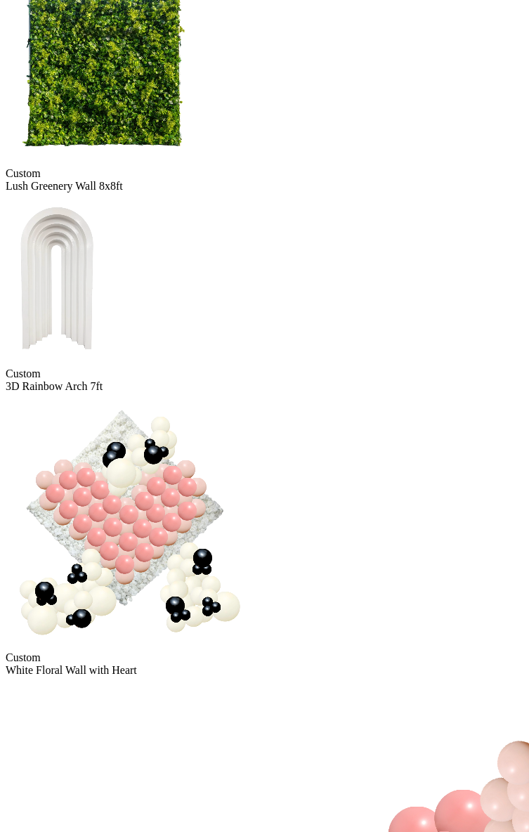
scroll to position [1404, 0]
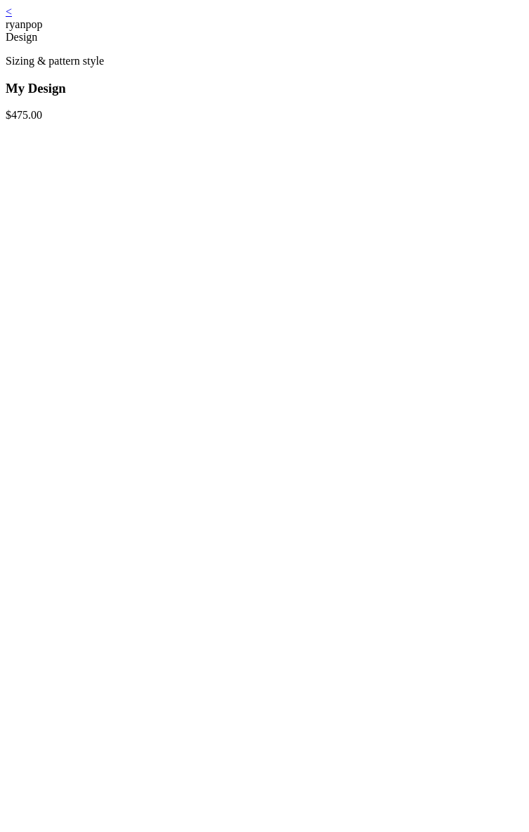
click at [12, 18] on link "<" at bounding box center [9, 12] width 6 height 12
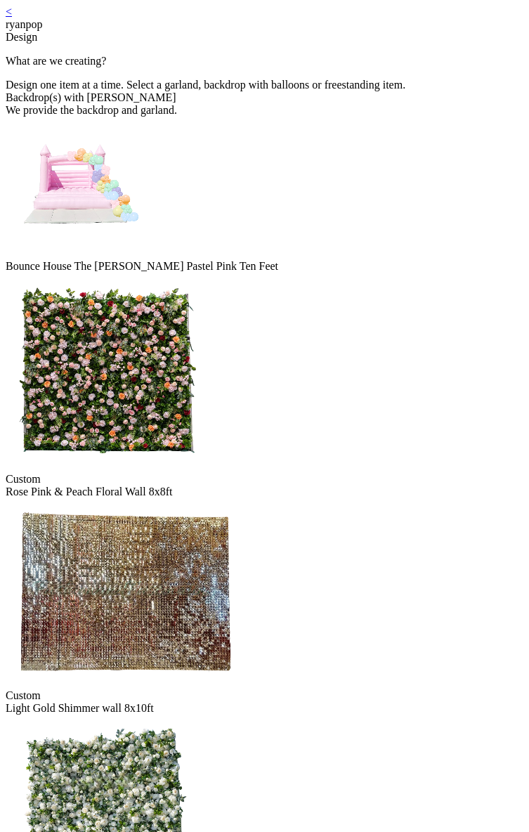
click at [146, 257] on img at bounding box center [76, 187] width 141 height 141
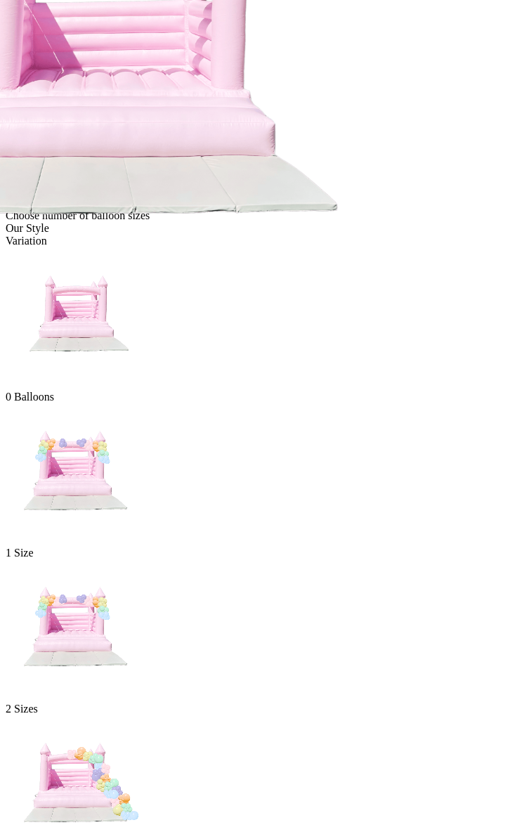
scroll to position [141, 0]
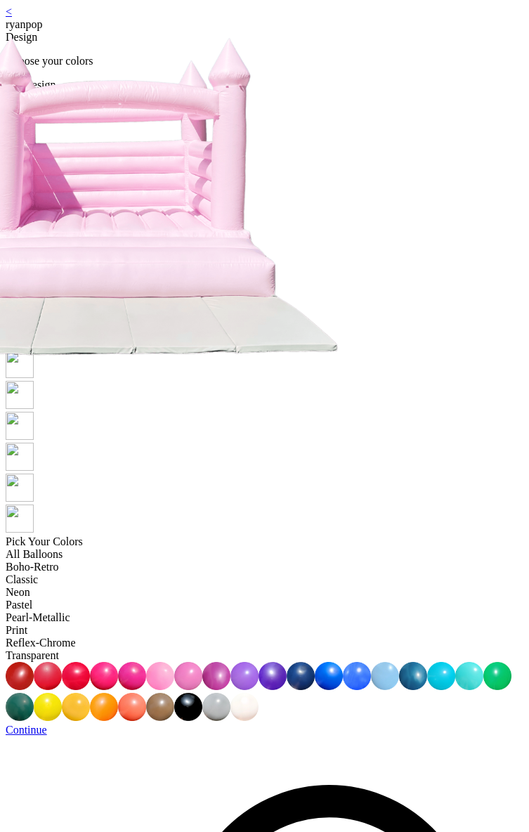
click at [47, 724] on link "Continue" at bounding box center [26, 730] width 41 height 12
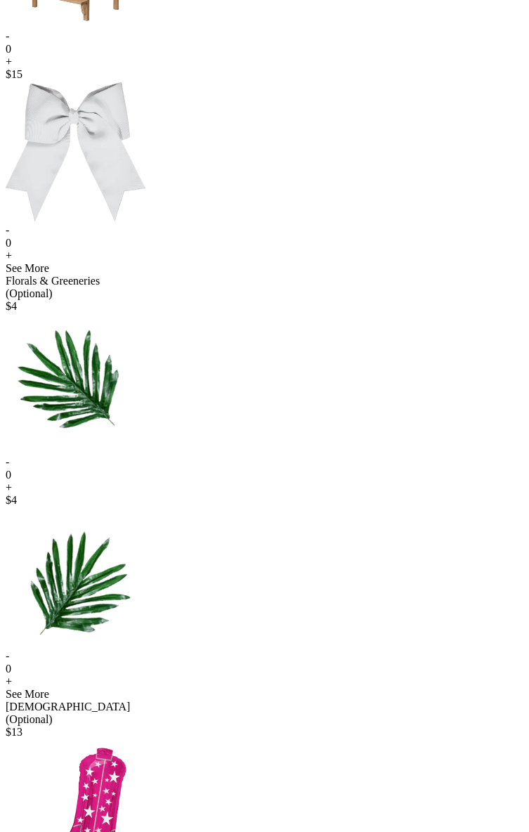
scroll to position [637, 0]
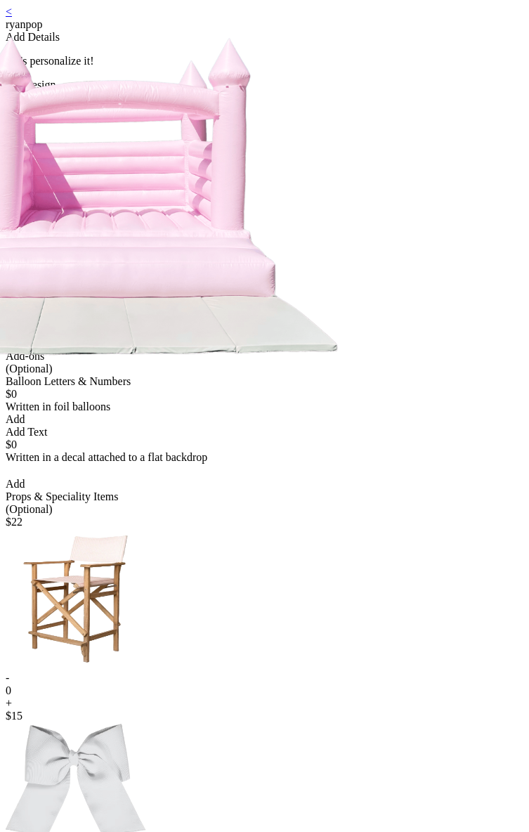
drag, startPoint x: 143, startPoint y: 205, endPoint x: 110, endPoint y: 316, distance: 116.0
click at [110, 316] on div at bounding box center [111, 227] width 211 height 246
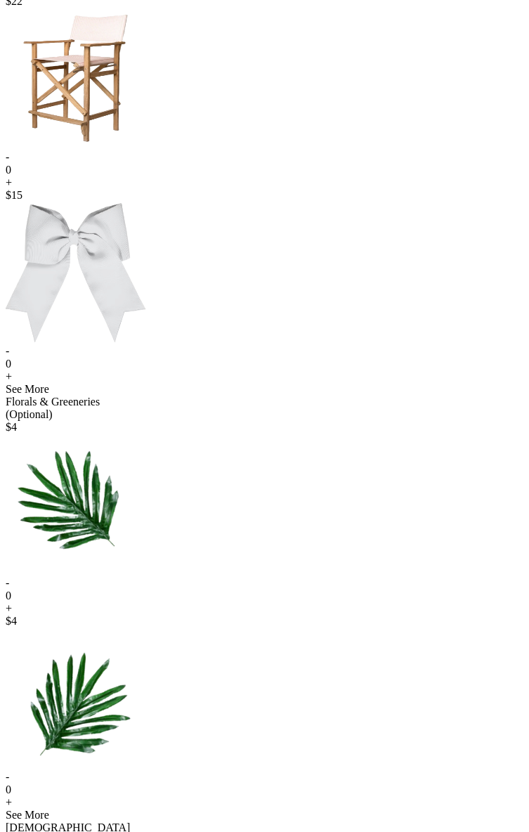
scroll to position [750, 0]
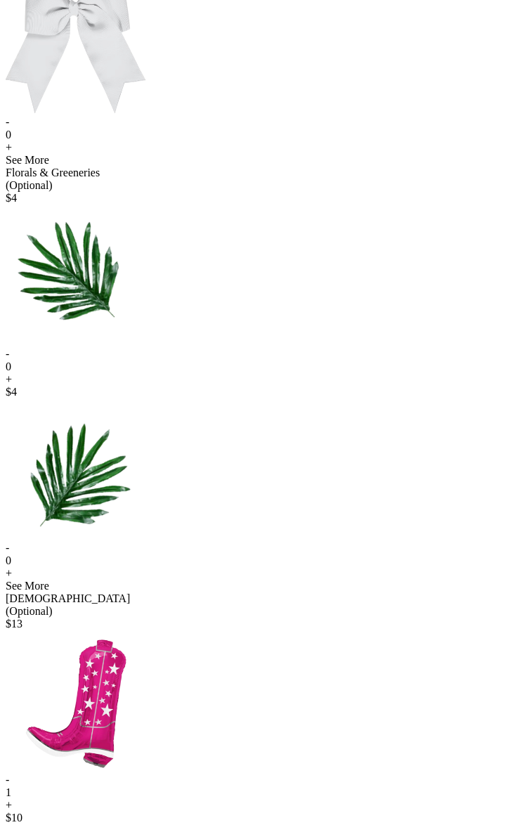
click at [176, 774] on div "-" at bounding box center [265, 780] width 518 height 13
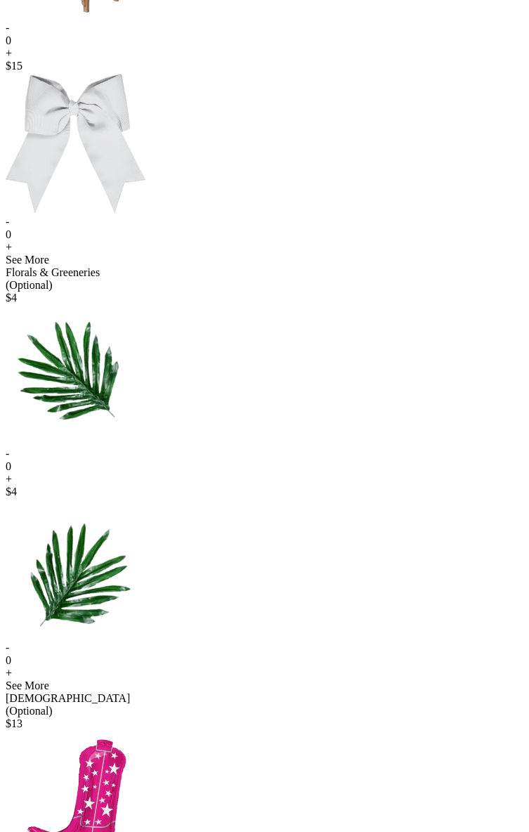
scroll to position [0, 0]
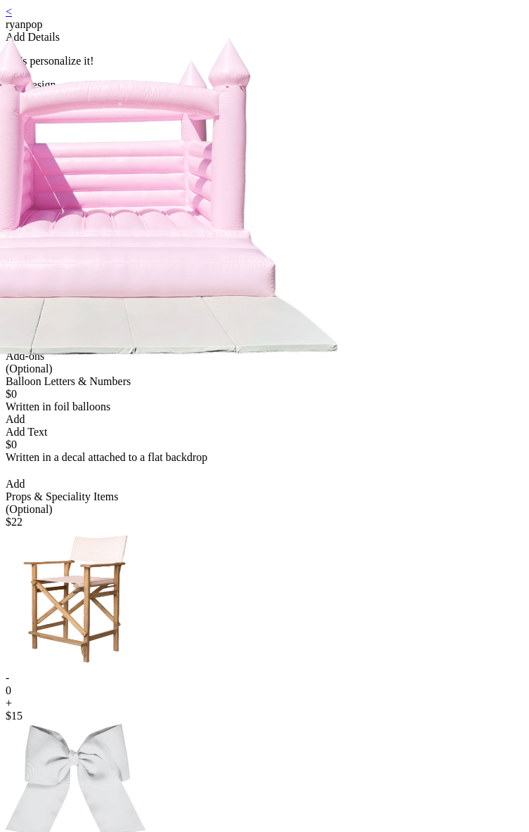
click at [12, 17] on link "<" at bounding box center [9, 12] width 6 height 12
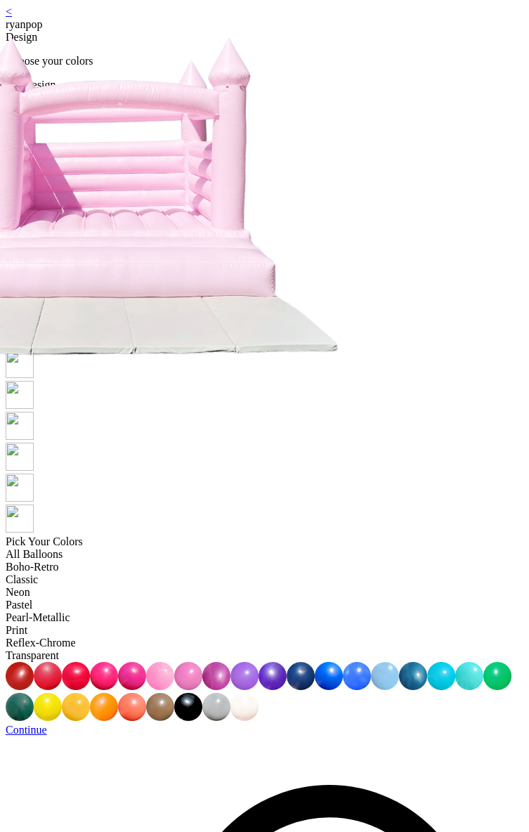
click at [12, 18] on link "<" at bounding box center [9, 12] width 6 height 12
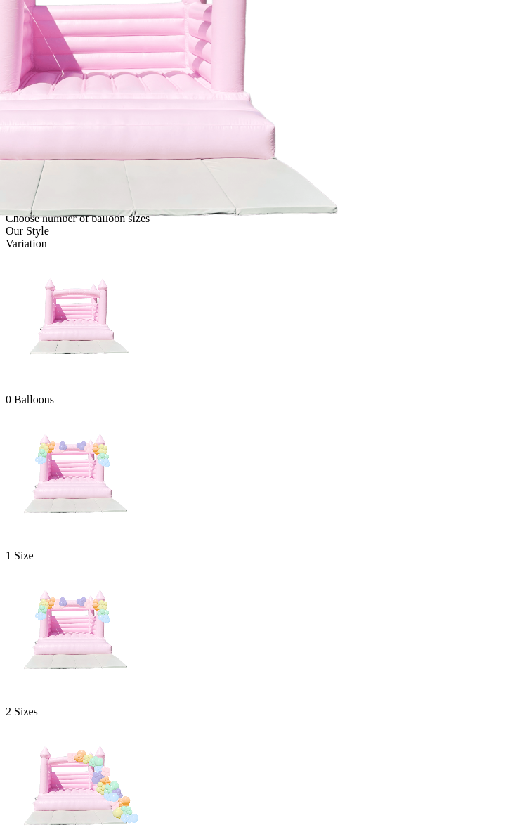
scroll to position [141, 0]
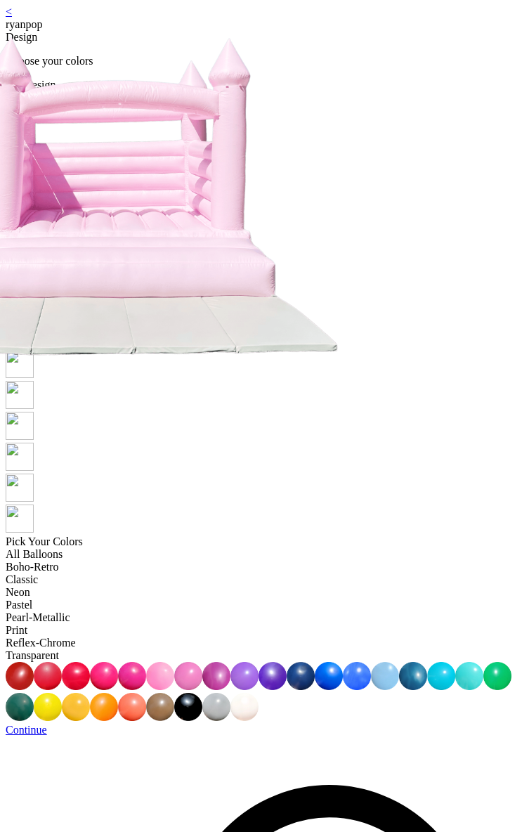
click at [47, 724] on link "Continue" at bounding box center [26, 730] width 41 height 12
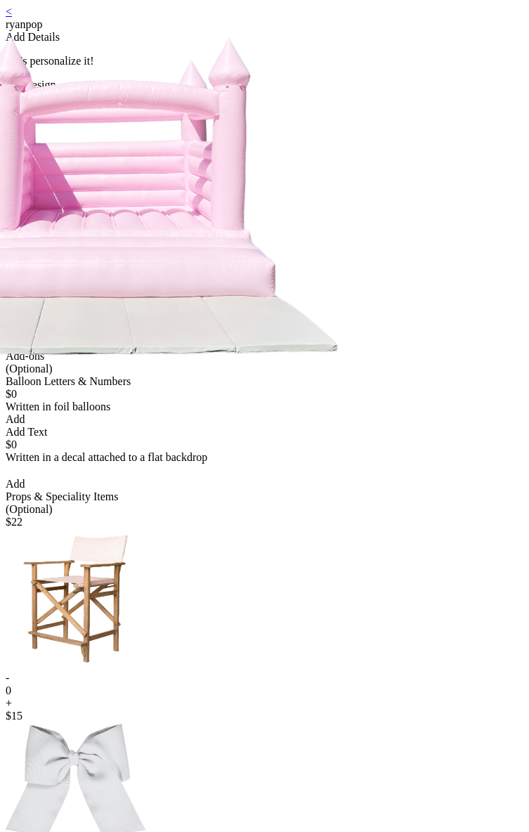
click at [12, 18] on link "<" at bounding box center [9, 12] width 6 height 12
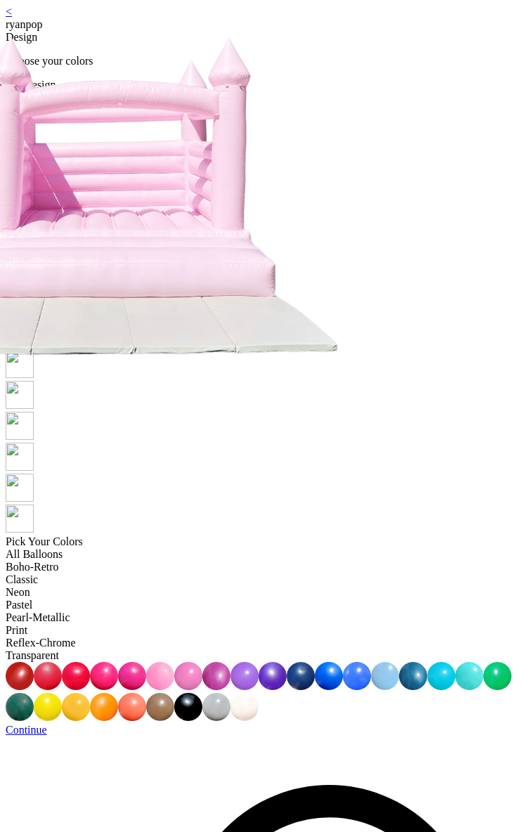
click at [47, 724] on link "Continue" at bounding box center [26, 730] width 41 height 12
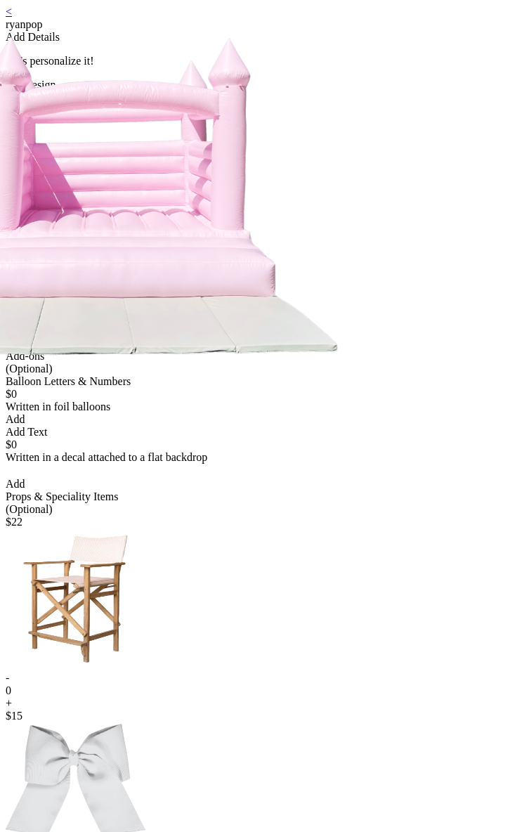
click at [12, 18] on link "<" at bounding box center [9, 12] width 6 height 12
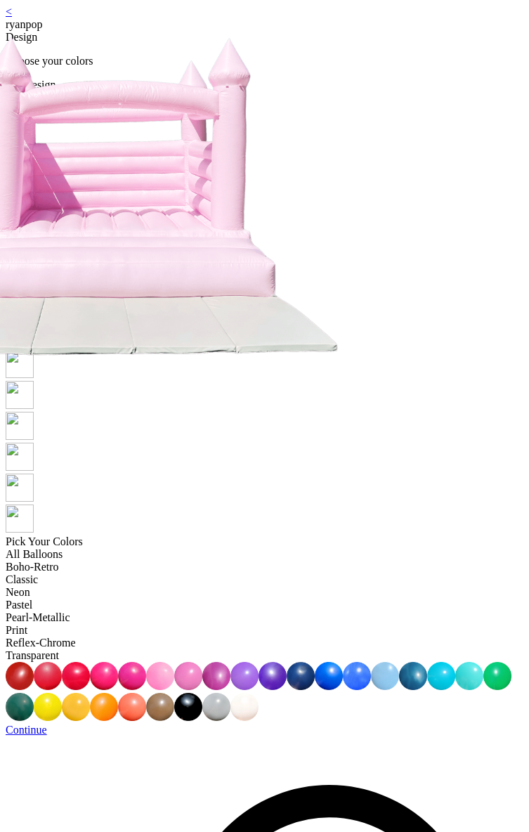
click at [174, 662] on img at bounding box center [160, 676] width 28 height 28
click at [47, 724] on link "Continue" at bounding box center [26, 730] width 41 height 12
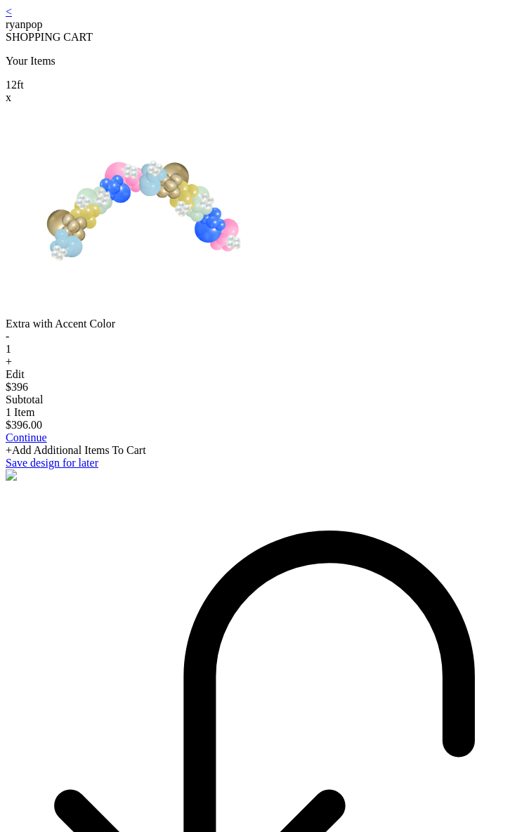
click at [341, 457] on div "+Add Additional Items To Cart" at bounding box center [265, 450] width 518 height 13
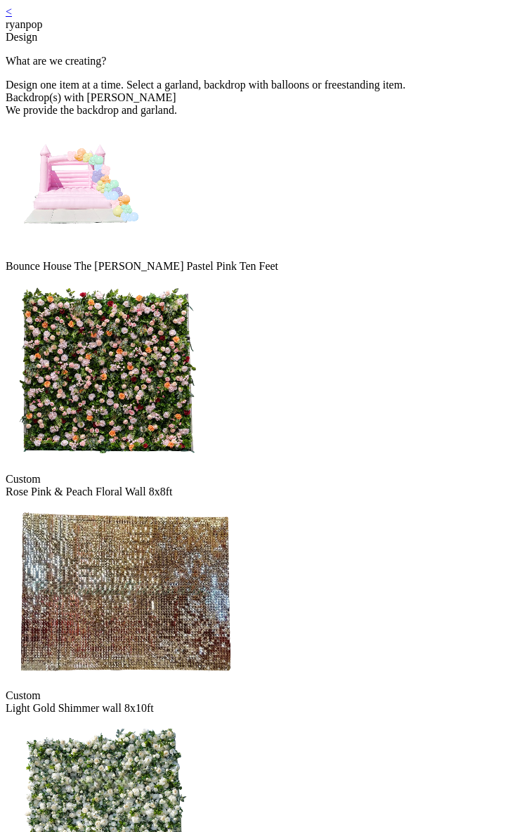
click at [146, 257] on img at bounding box center [76, 187] width 141 height 141
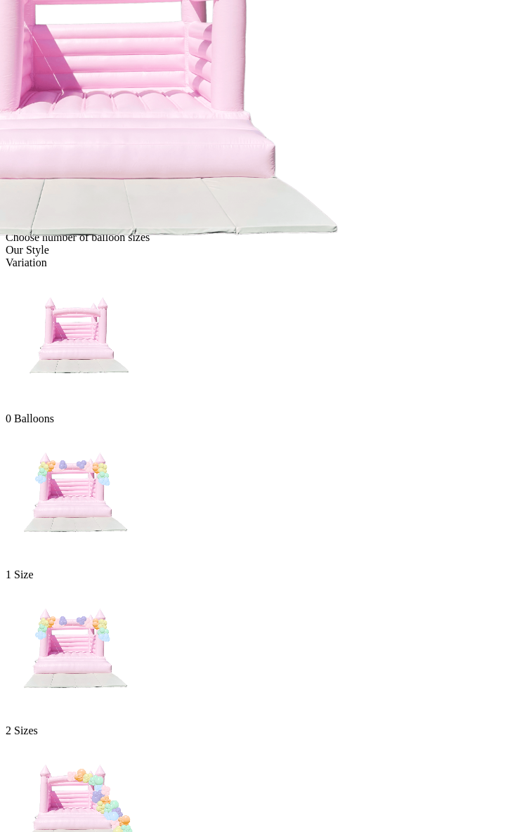
scroll to position [141, 0]
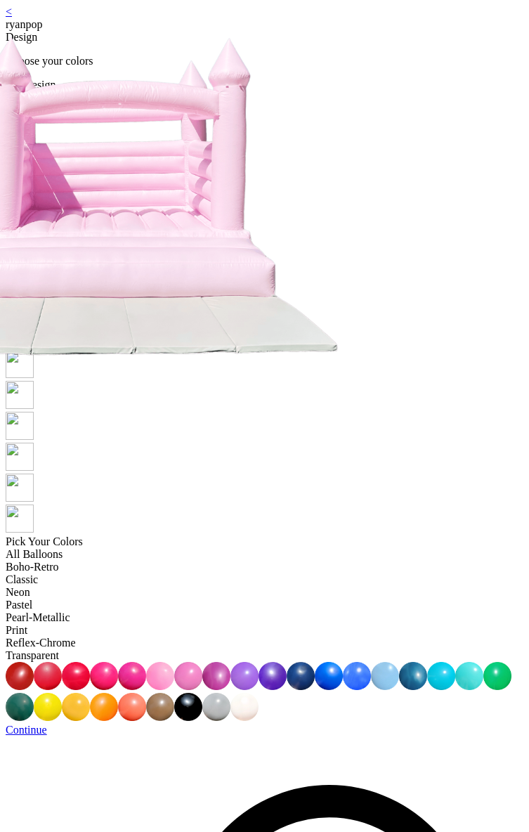
click at [47, 724] on link "Continue" at bounding box center [26, 730] width 41 height 12
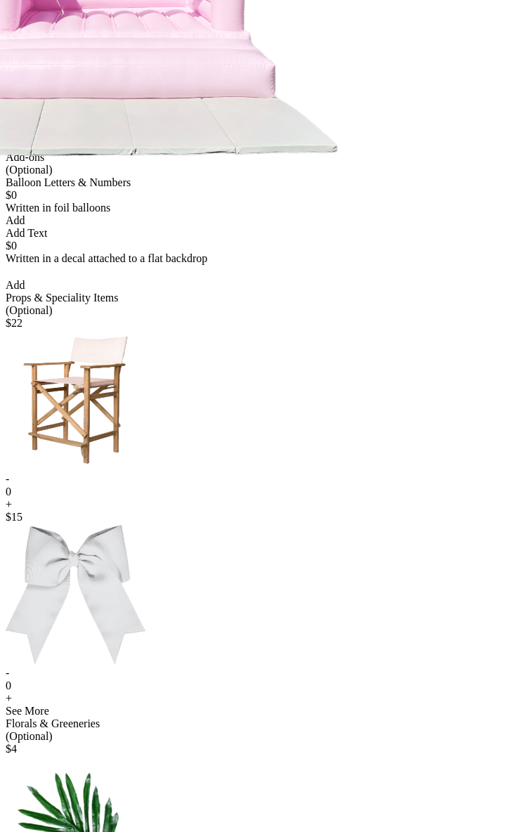
scroll to position [750, 0]
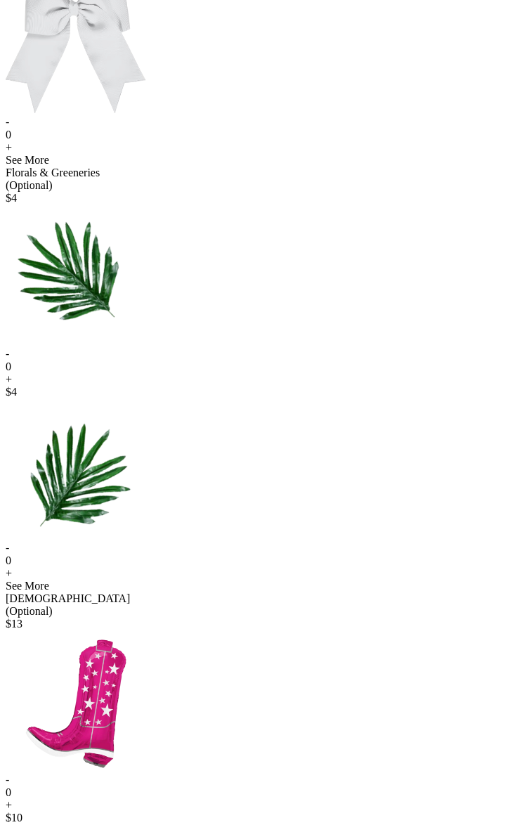
click at [209, 799] on div "+" at bounding box center [265, 805] width 518 height 13
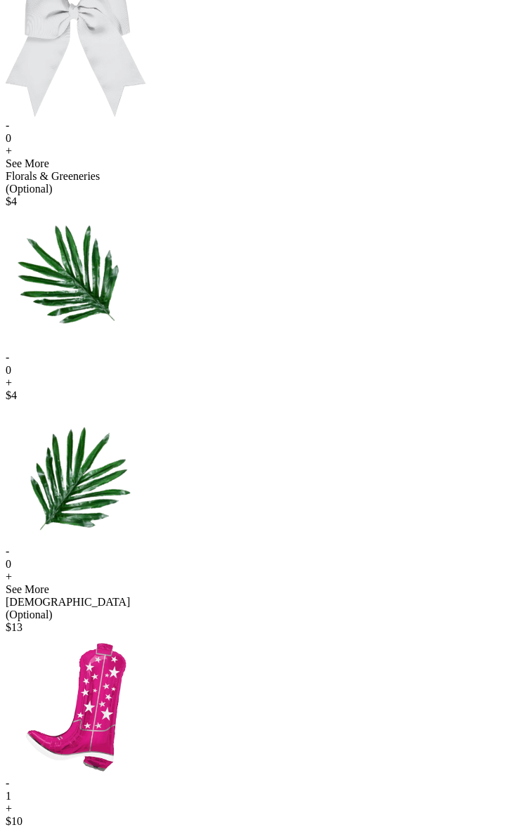
scroll to position [0, 0]
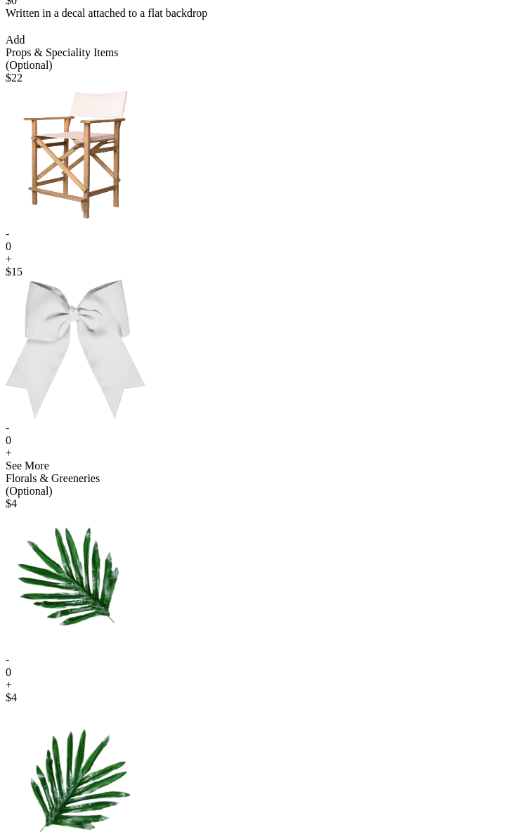
scroll to position [637, 0]
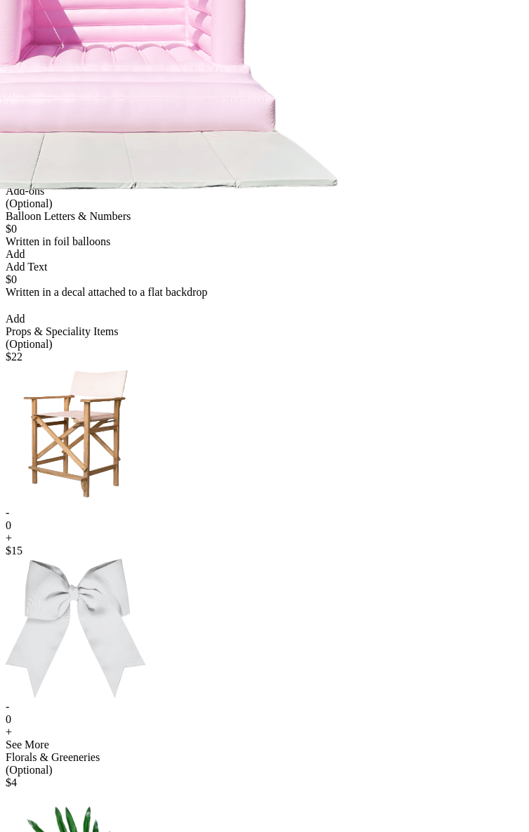
scroll to position [0, 0]
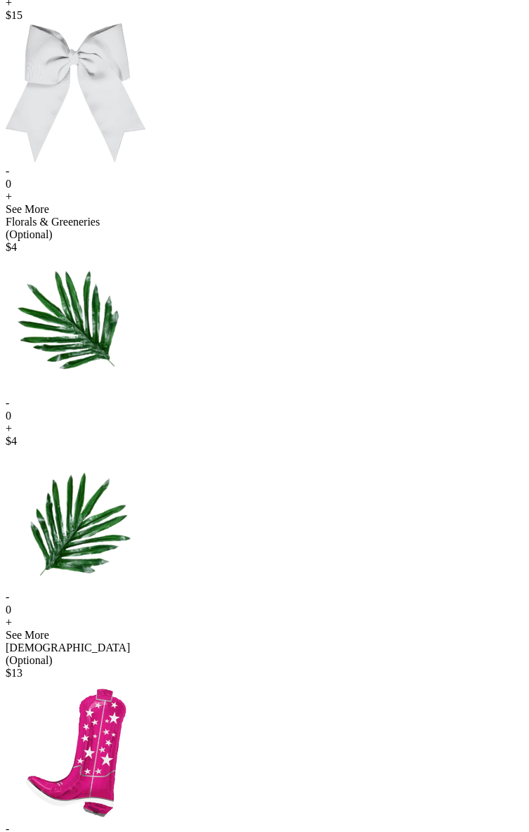
drag, startPoint x: 175, startPoint y: 564, endPoint x: 179, endPoint y: 556, distance: 9.4
click at [175, 823] on div "-" at bounding box center [265, 829] width 518 height 13
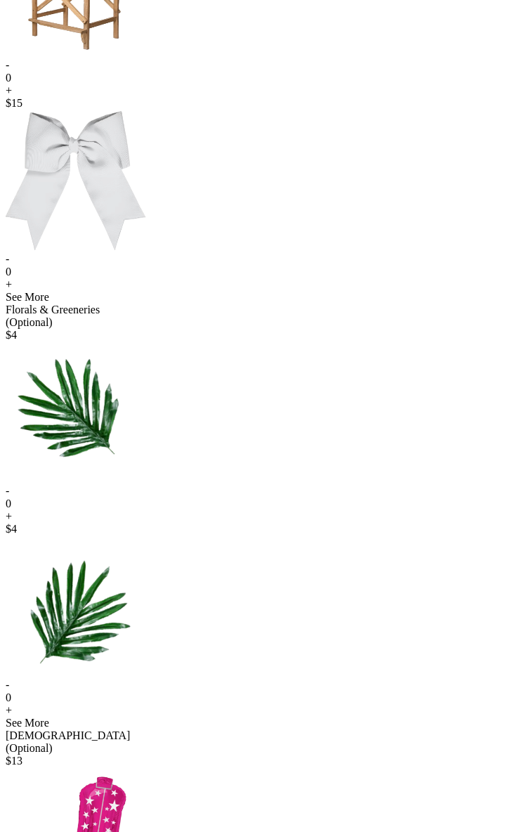
scroll to position [683, 0]
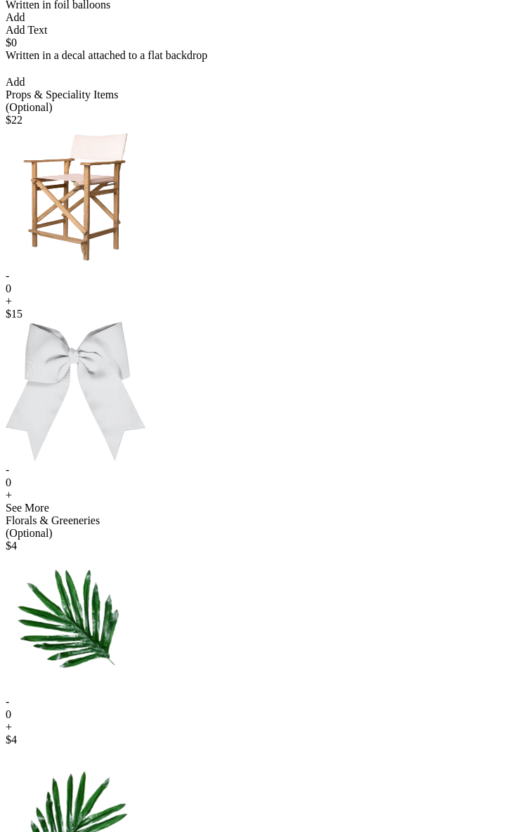
scroll to position [0, 0]
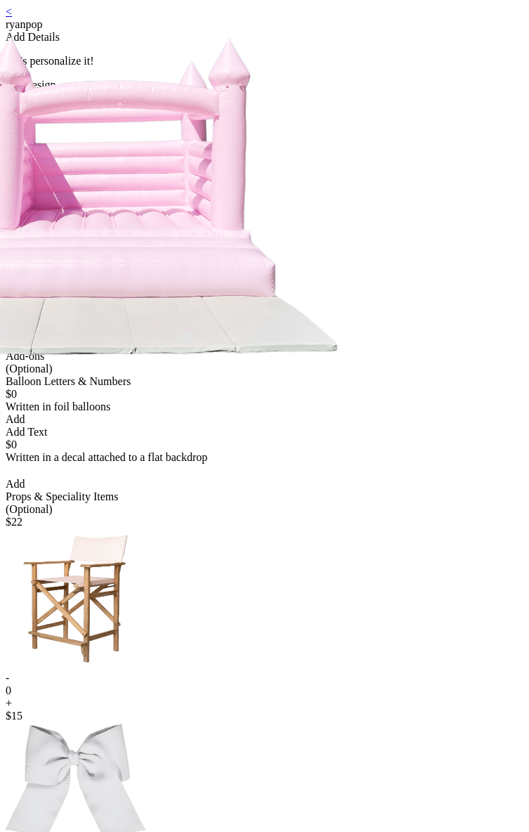
drag, startPoint x: 133, startPoint y: 227, endPoint x: 139, endPoint y: 340, distance: 113.3
click at [141, 340] on div at bounding box center [111, 227] width 211 height 246
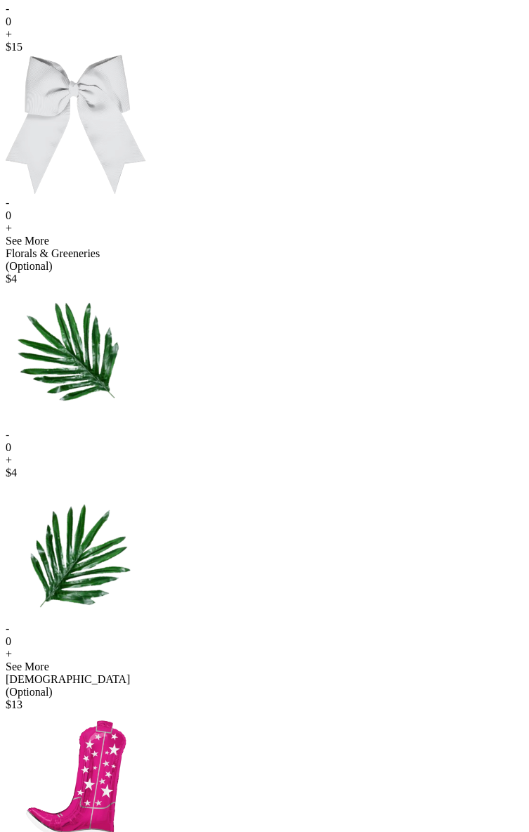
scroll to position [750, 0]
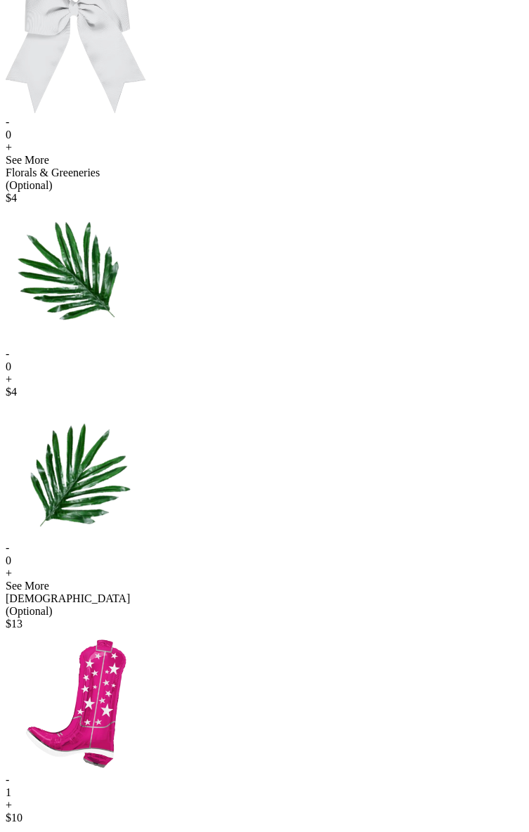
click at [174, 774] on div "-" at bounding box center [265, 780] width 518 height 13
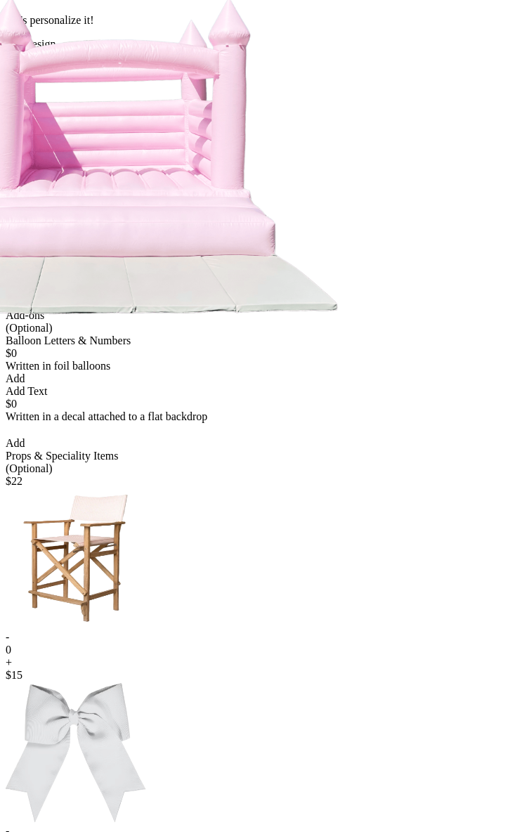
scroll to position [0, 0]
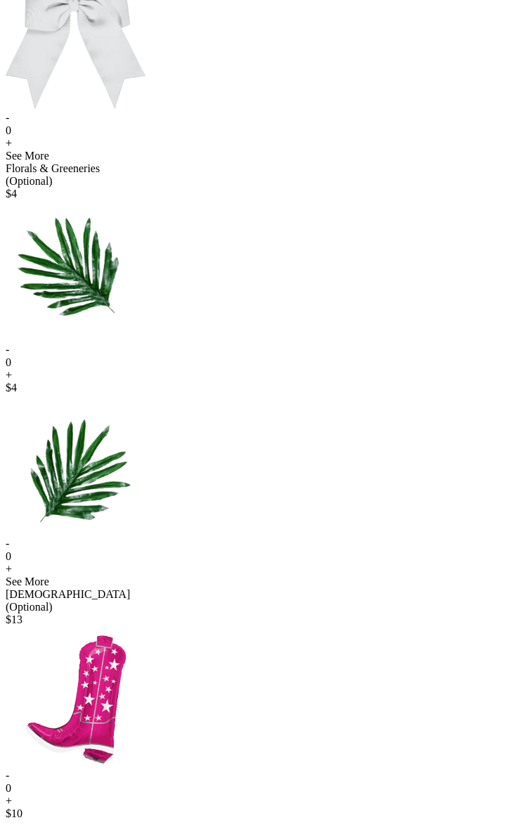
scroll to position [750, 0]
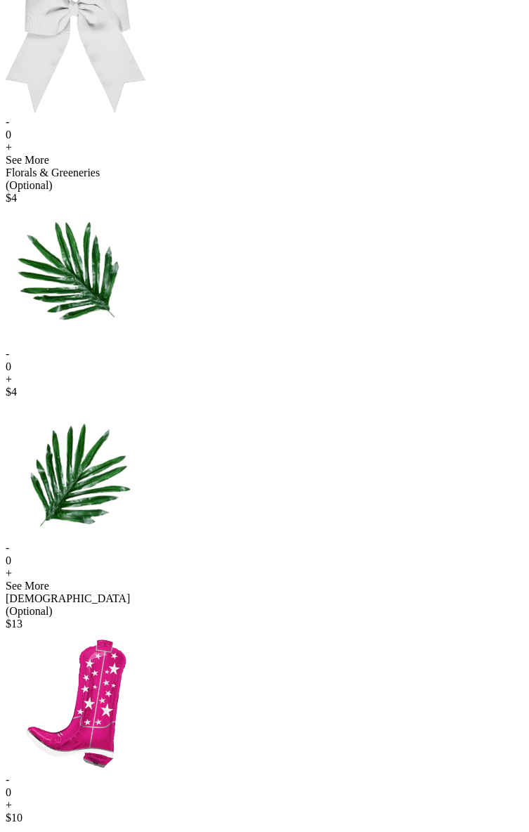
click at [363, 386] on div "$ 4 - 0 +" at bounding box center [265, 483] width 518 height 194
click at [352, 567] on div "+" at bounding box center [265, 573] width 518 height 13
click at [212, 373] on div "+" at bounding box center [265, 379] width 518 height 13
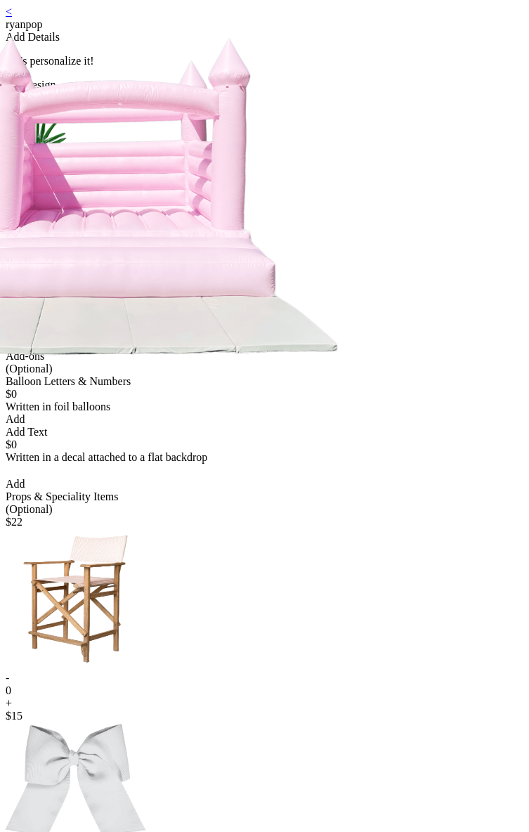
drag, startPoint x: 128, startPoint y: 214, endPoint x: 86, endPoint y: 154, distance: 73.7
click at [82, 146] on div at bounding box center [265, 227] width 518 height 246
drag, startPoint x: 129, startPoint y: 216, endPoint x: 367, endPoint y: 123, distance: 255.6
click at [368, 122] on div "My Design $738" at bounding box center [265, 214] width 518 height 271
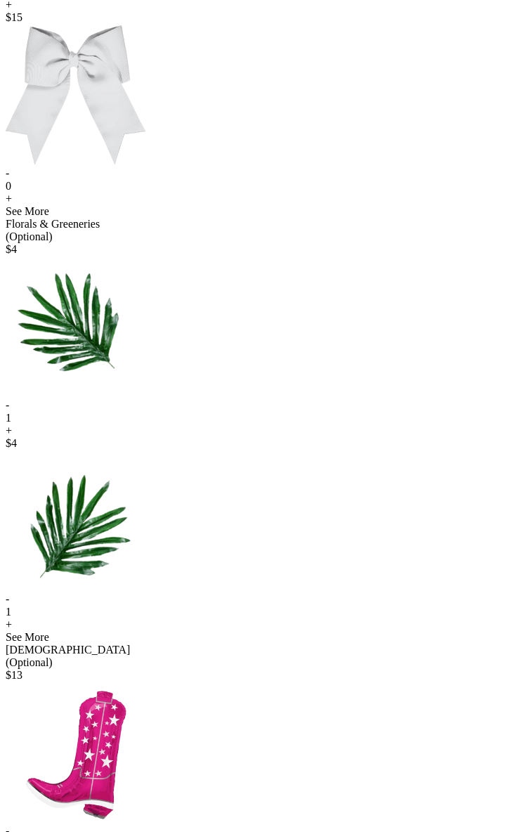
click at [209, 11] on div "+" at bounding box center [265, 5] width 518 height 13
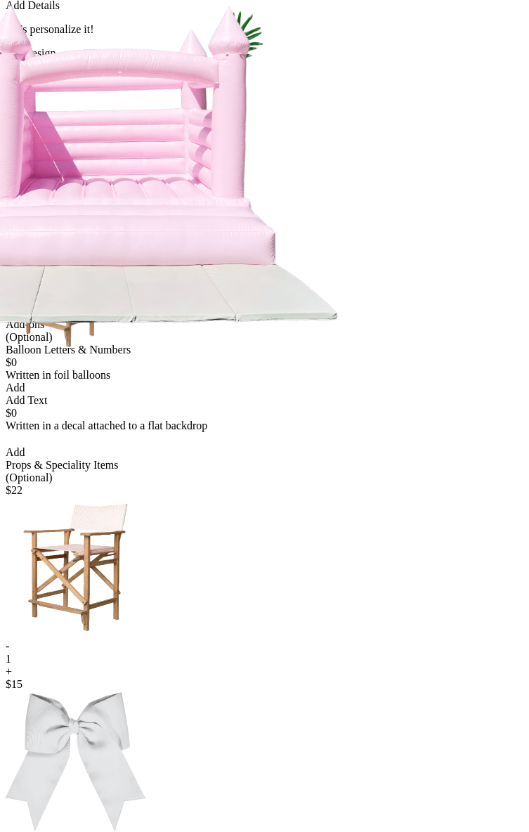
scroll to position [0, 0]
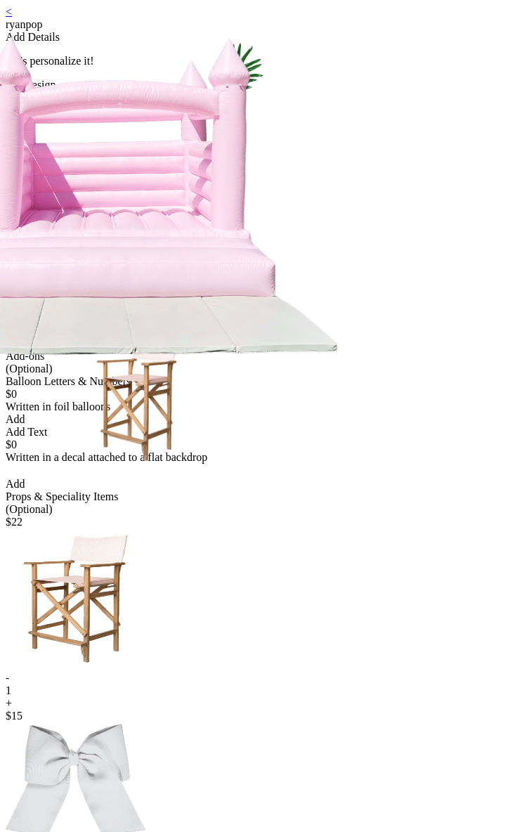
drag, startPoint x: 144, startPoint y: 228, endPoint x: 232, endPoint y: 323, distance: 129.3
click at [216, 323] on div at bounding box center [111, 227] width 211 height 246
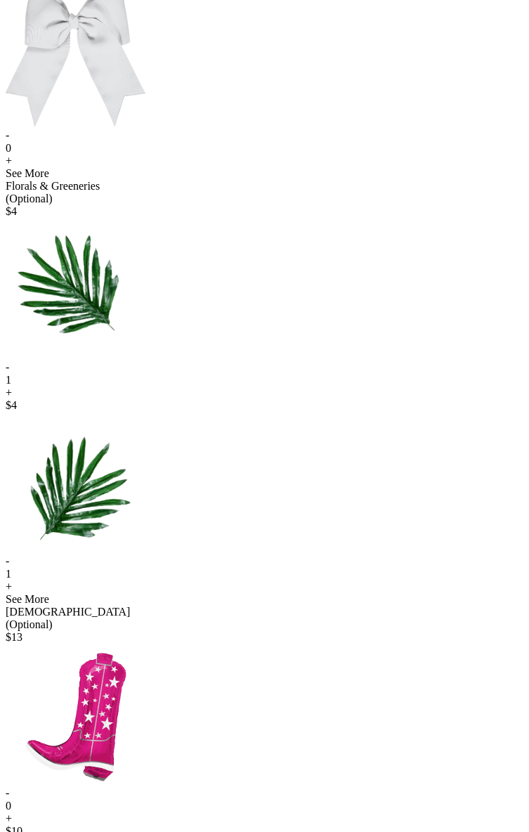
scroll to position [750, 0]
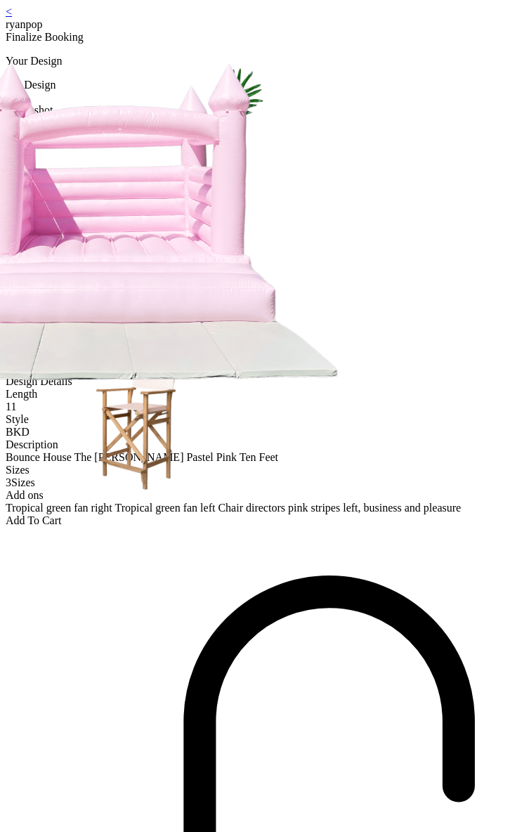
click at [12, 18] on link "<" at bounding box center [9, 12] width 6 height 12
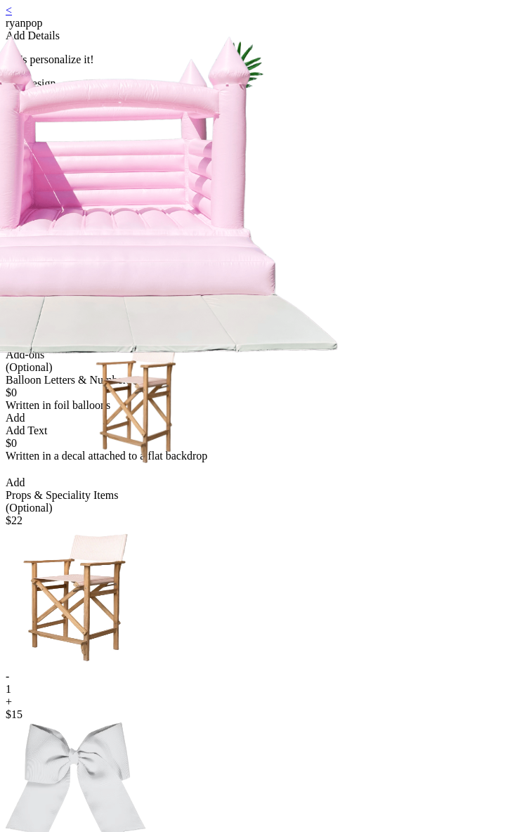
scroll to position [3, 0]
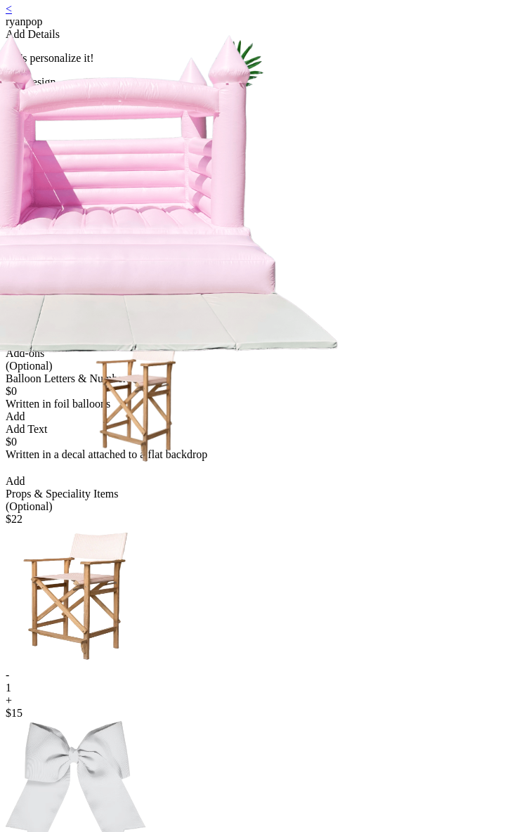
click at [12, 15] on link "<" at bounding box center [9, 9] width 6 height 12
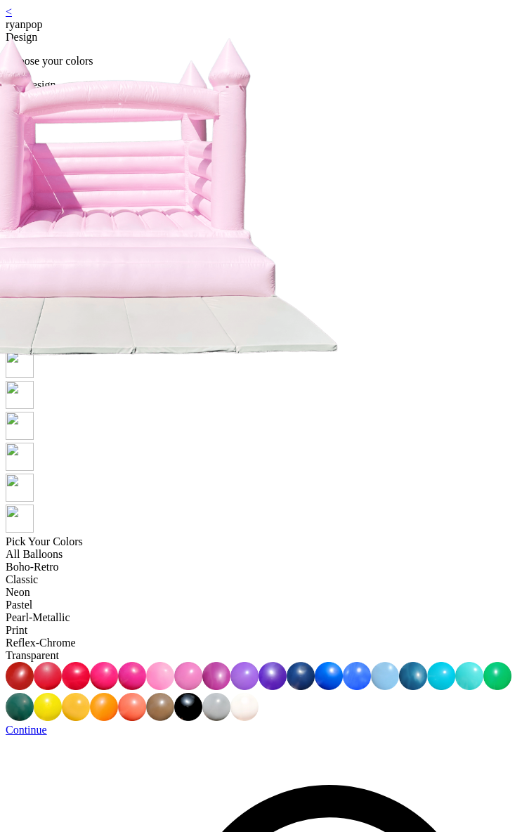
click at [287, 662] on img at bounding box center [273, 676] width 28 height 28
click at [47, 724] on link "Continue" at bounding box center [26, 730] width 41 height 12
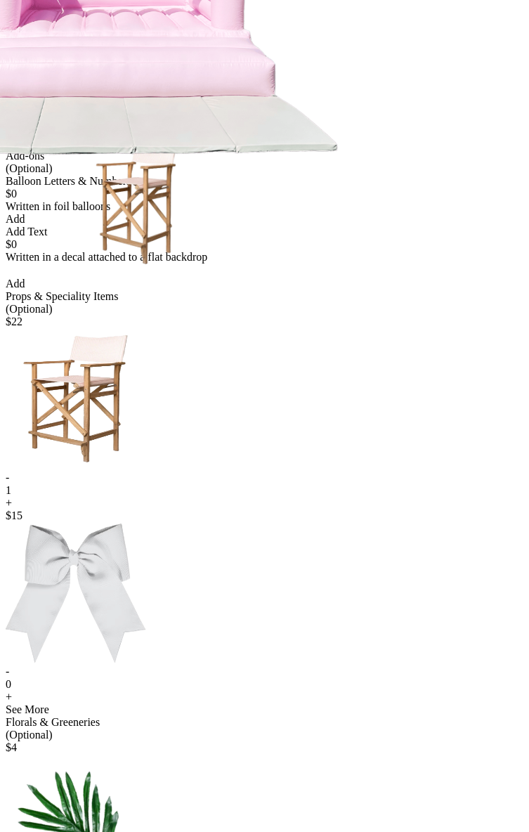
scroll to position [750, 0]
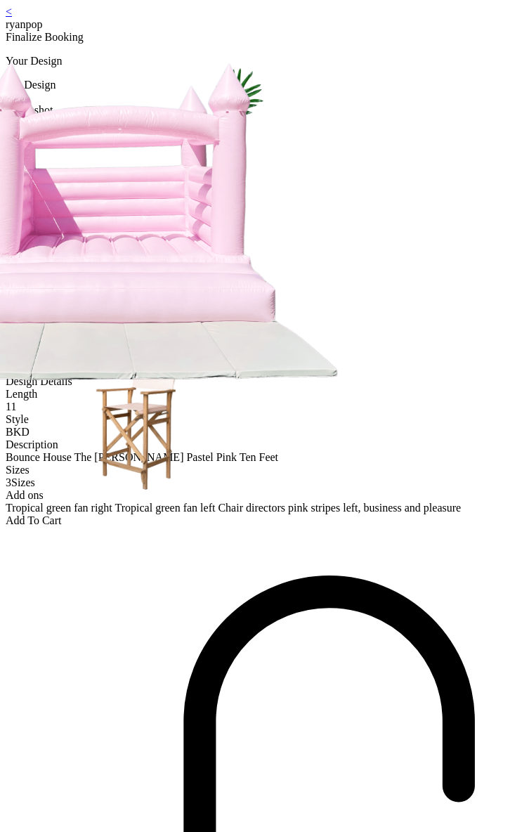
click at [55, 16] on div "< ryanpop" at bounding box center [265, 18] width 518 height 25
click at [12, 18] on link "<" at bounding box center [9, 12] width 6 height 12
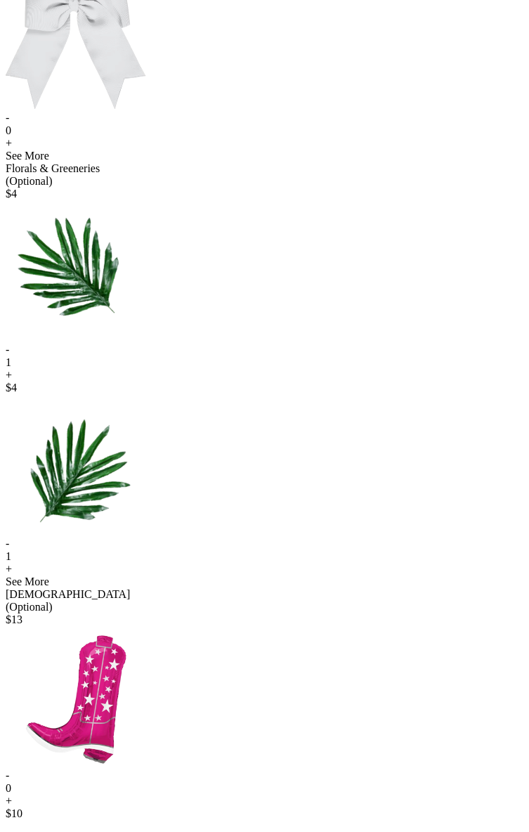
scroll to position [750, 0]
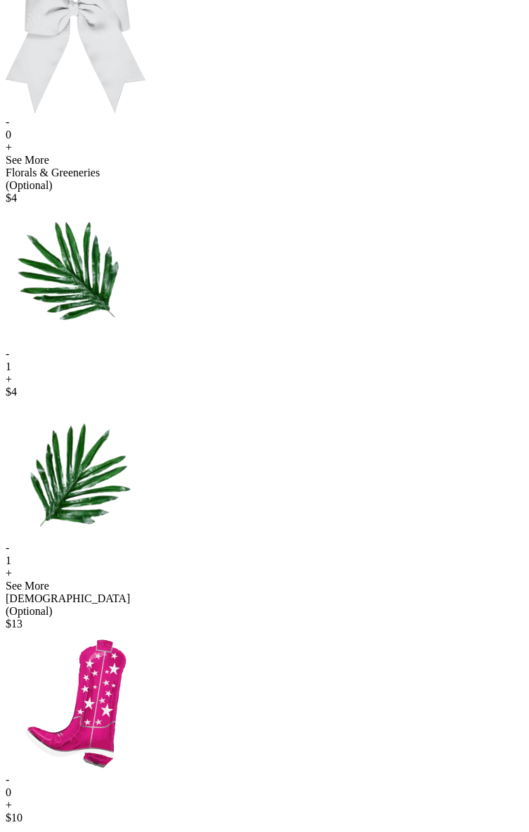
click at [320, 542] on div "-" at bounding box center [265, 548] width 518 height 13
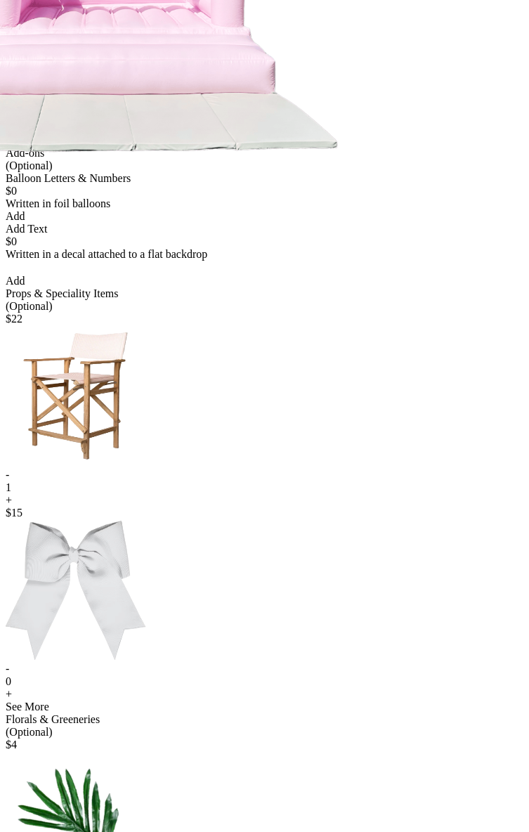
scroll to position [0, 0]
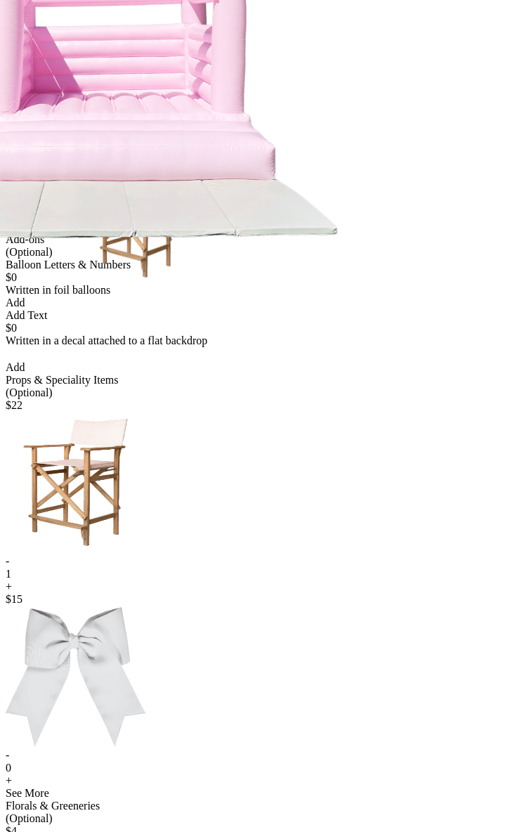
scroll to position [672, 0]
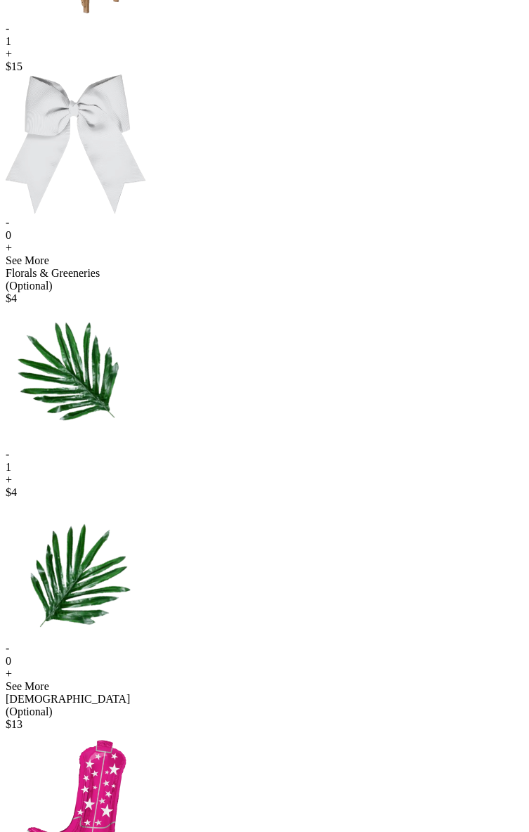
scroll to position [750, 0]
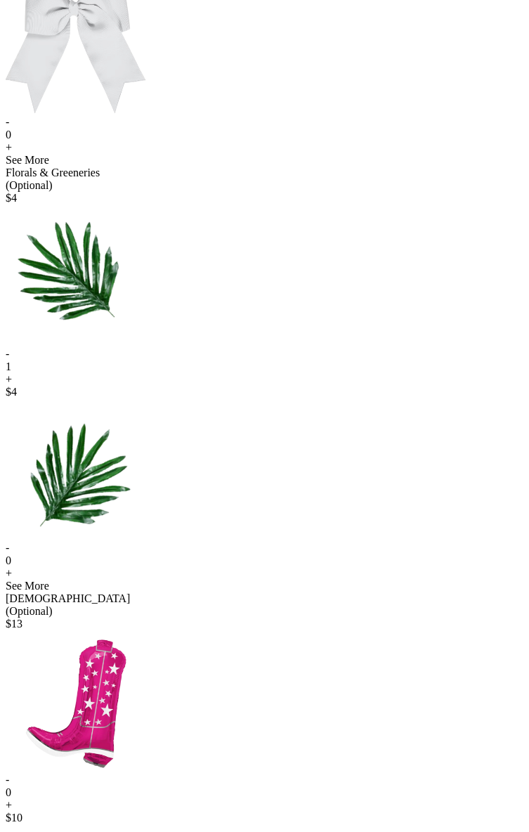
click at [177, 348] on div "-" at bounding box center [265, 354] width 518 height 13
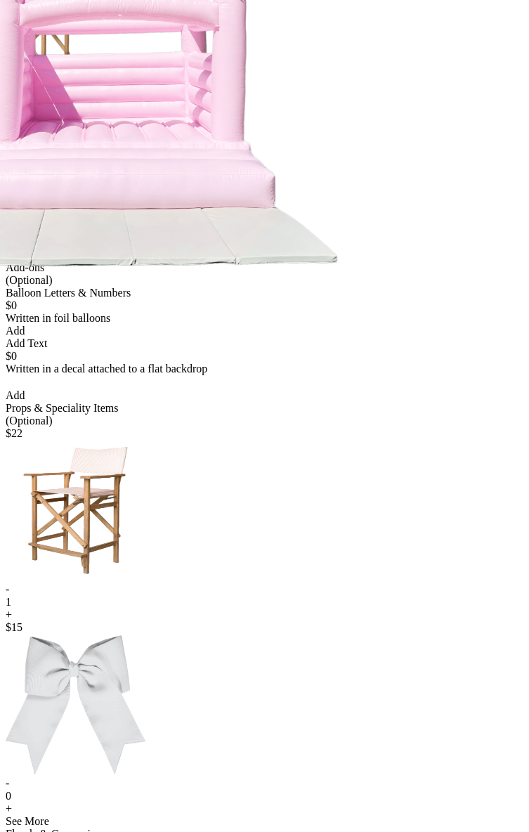
scroll to position [0, 0]
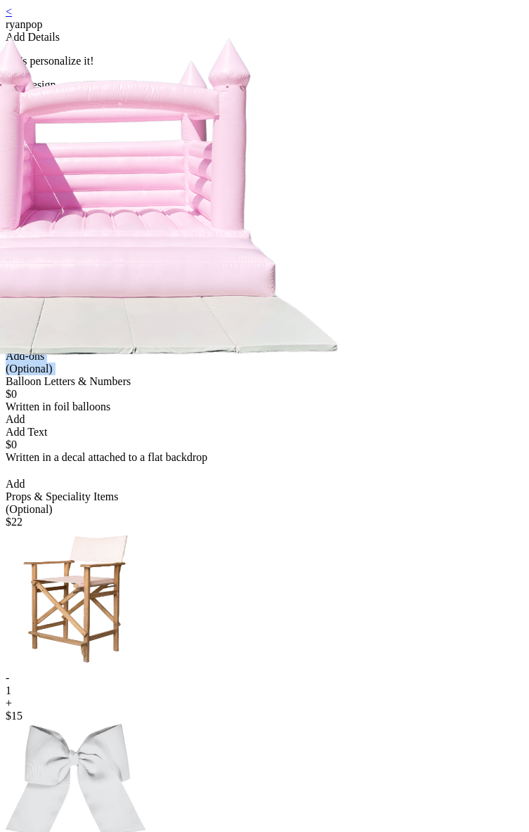
drag, startPoint x: 124, startPoint y: 202, endPoint x: 251, endPoint y: 419, distance: 250.7
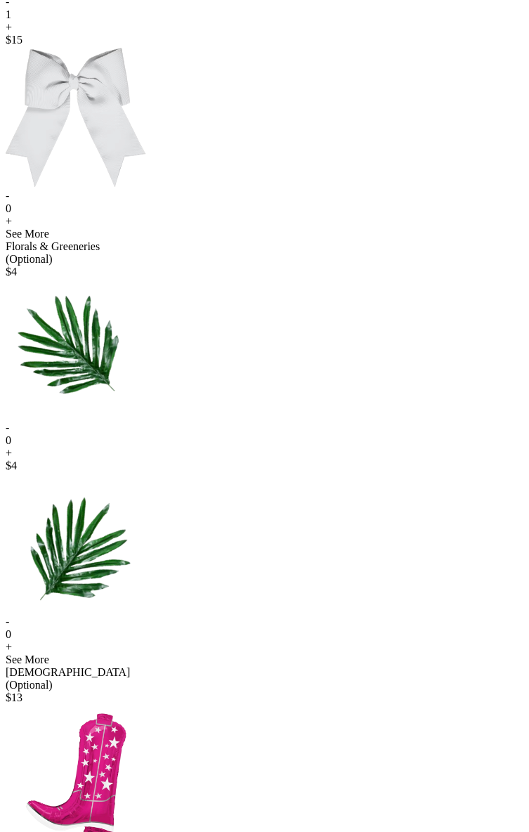
scroll to position [750, 0]
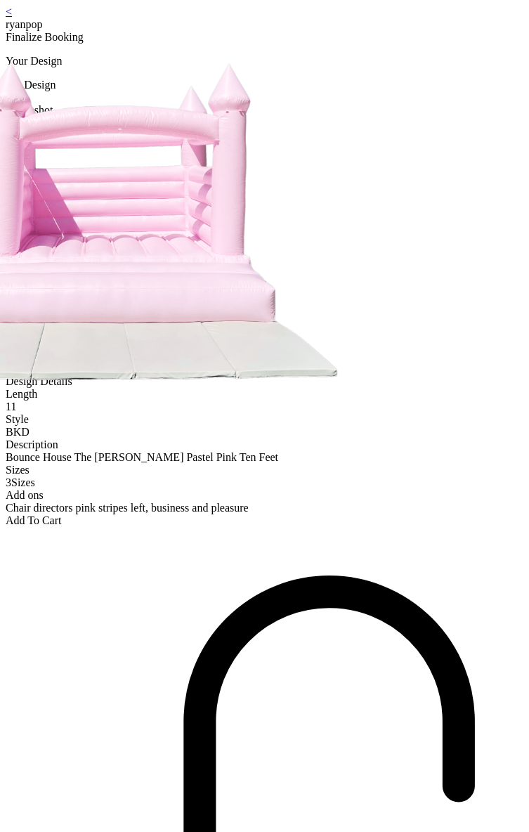
click at [12, 18] on link "<" at bounding box center [9, 12] width 6 height 12
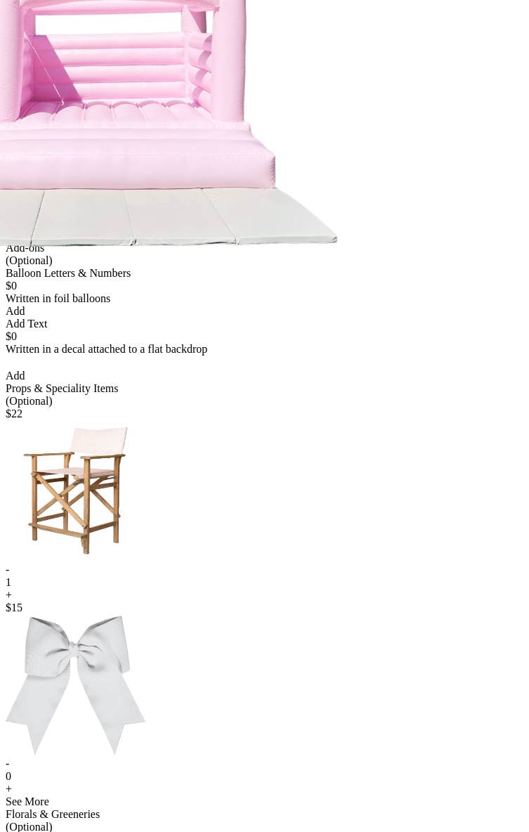
scroll to position [112, 0]
